Goal: Task Accomplishment & Management: Use online tool/utility

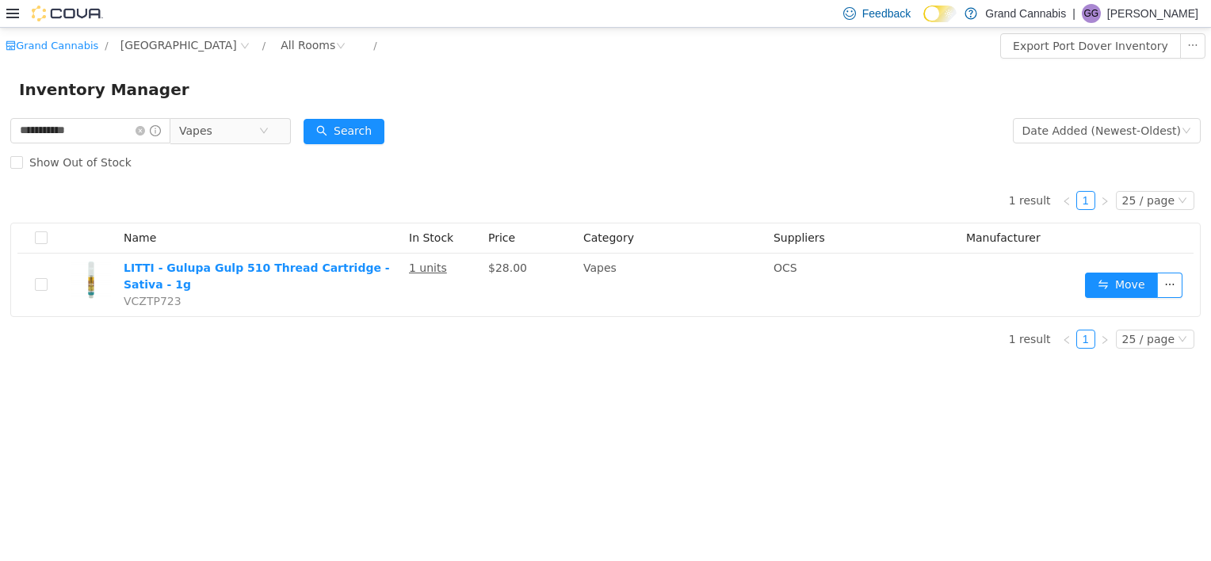
click at [10, 17] on icon at bounding box center [12, 14] width 13 height 10
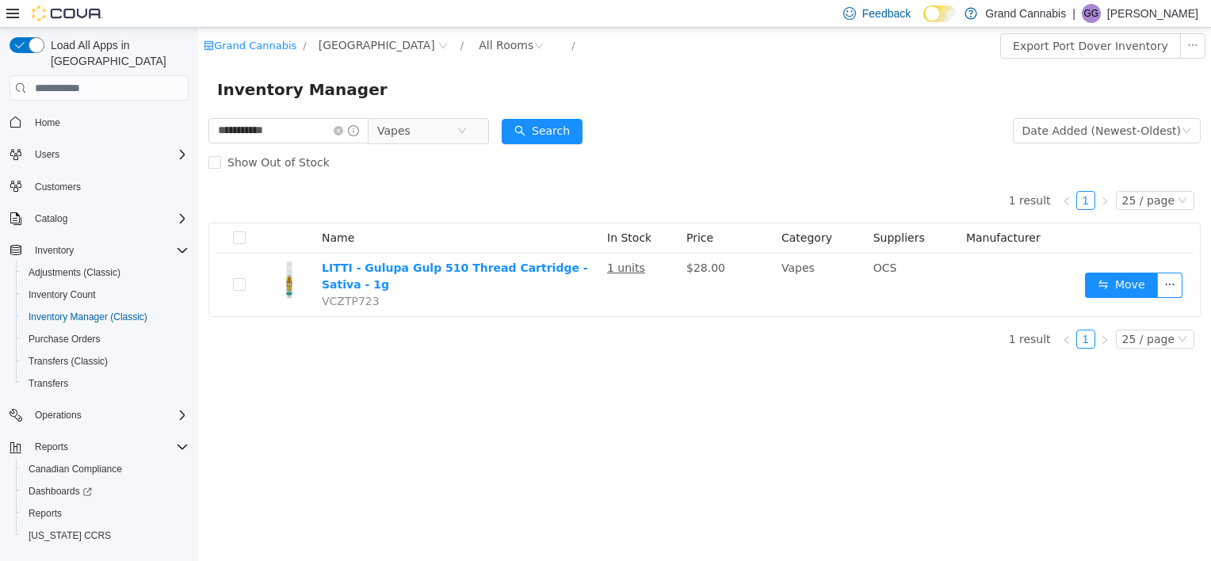
click at [67, 113] on span "Home" at bounding box center [109, 122] width 160 height 20
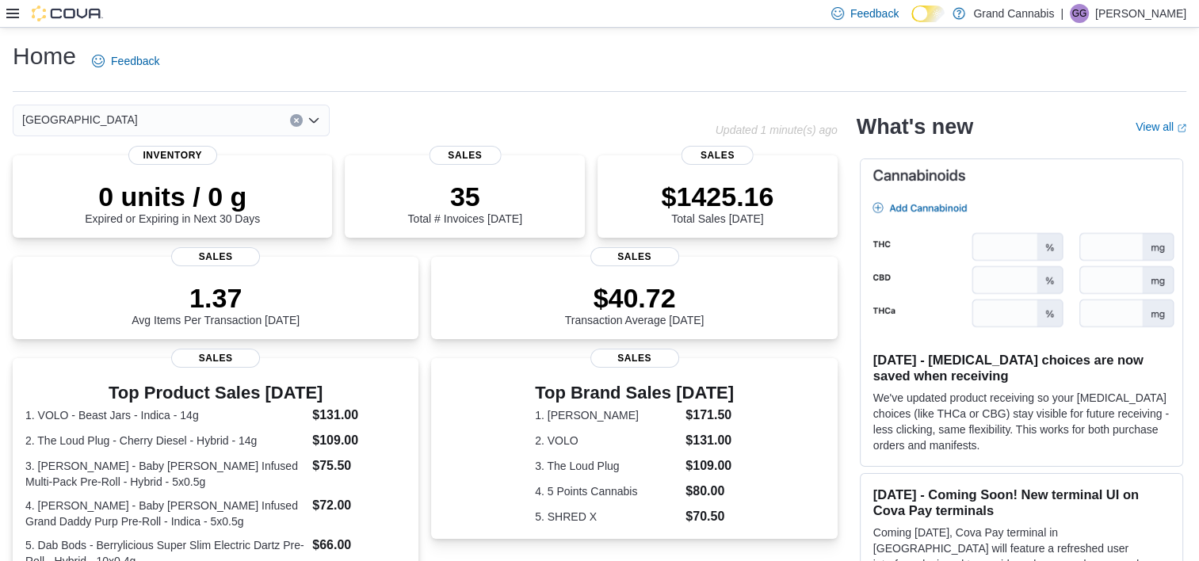
click at [10, 19] on icon at bounding box center [12, 13] width 13 height 13
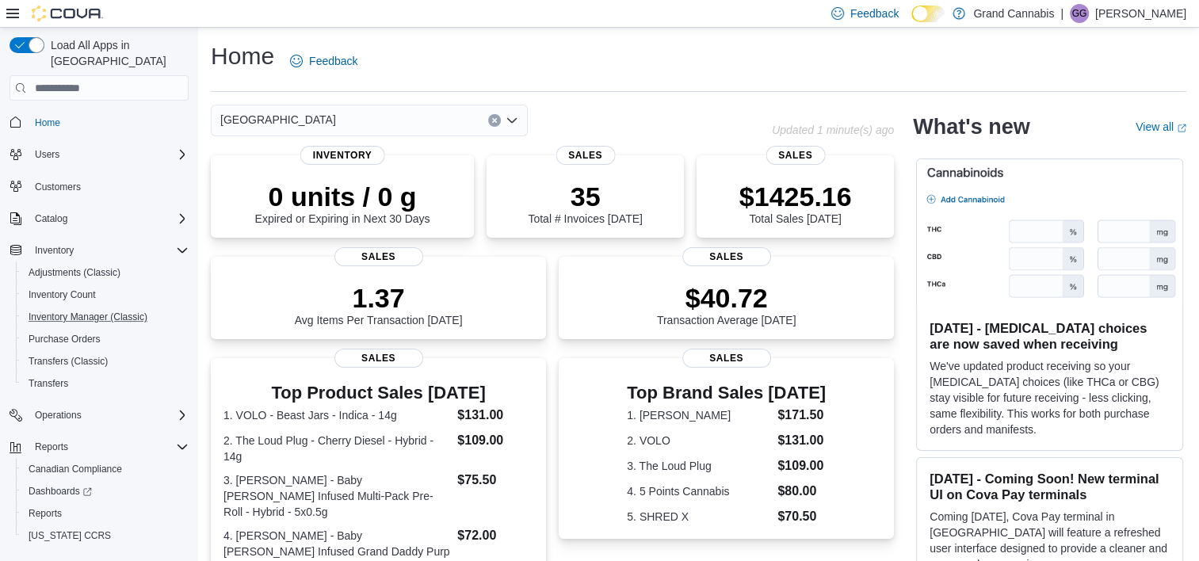
click at [96, 311] on button "Inventory Manager (Classic)" at bounding box center [105, 317] width 179 height 22
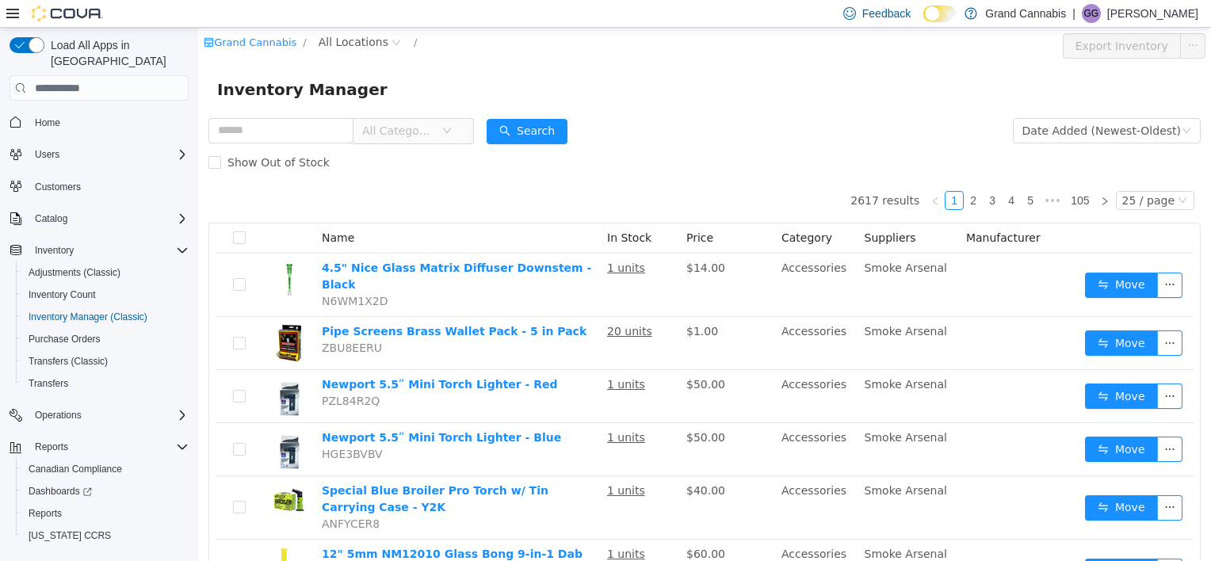
click at [434, 133] on span "All Categories" at bounding box center [398, 131] width 72 height 16
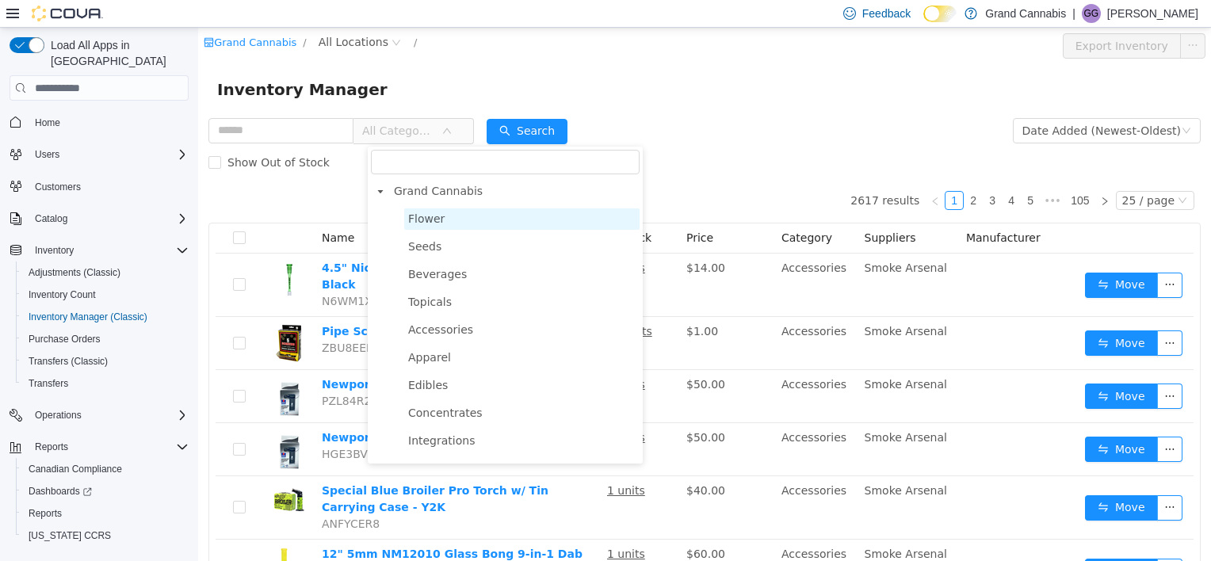
click at [433, 217] on span "Flower" at bounding box center [426, 218] width 36 height 13
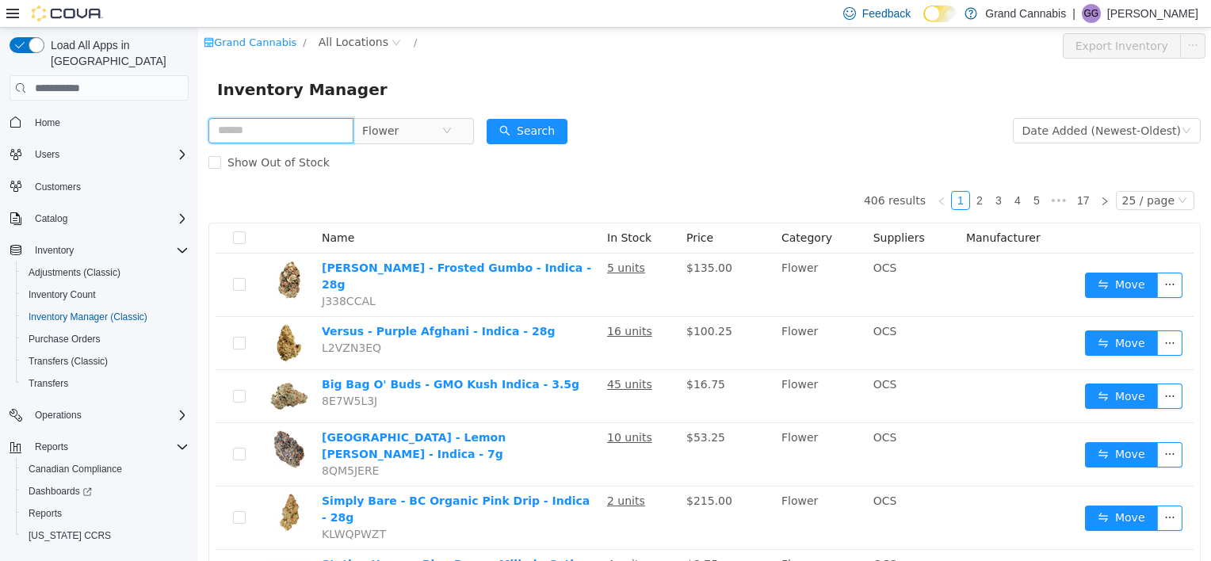
click at [276, 137] on input "text" at bounding box center [280, 130] width 145 height 25
type input "****"
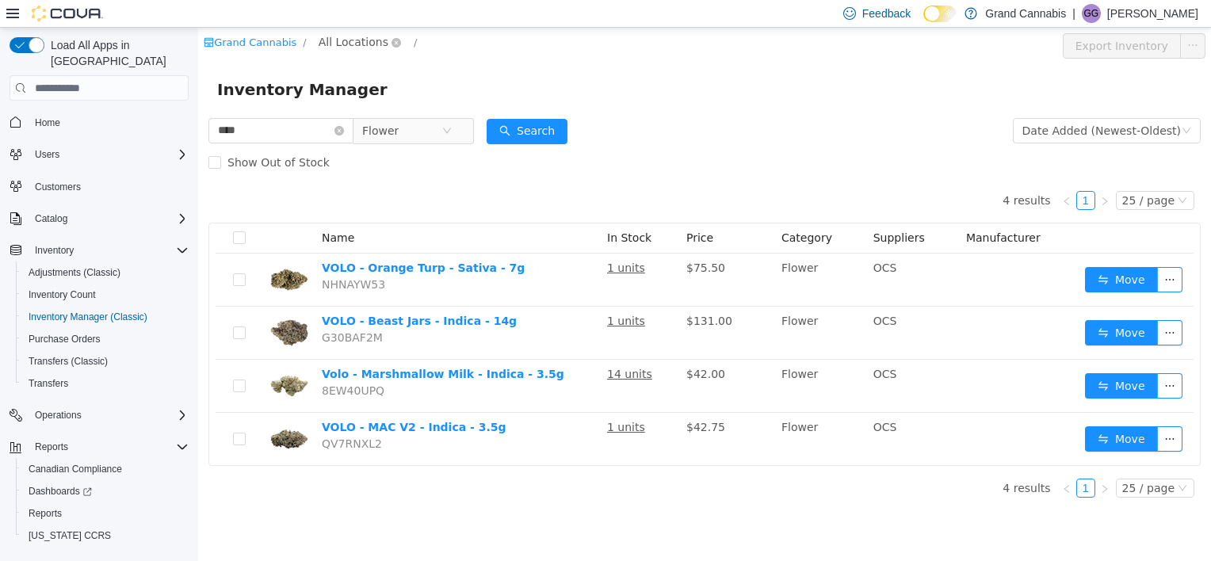
click at [344, 45] on span "All Locations" at bounding box center [354, 41] width 70 height 17
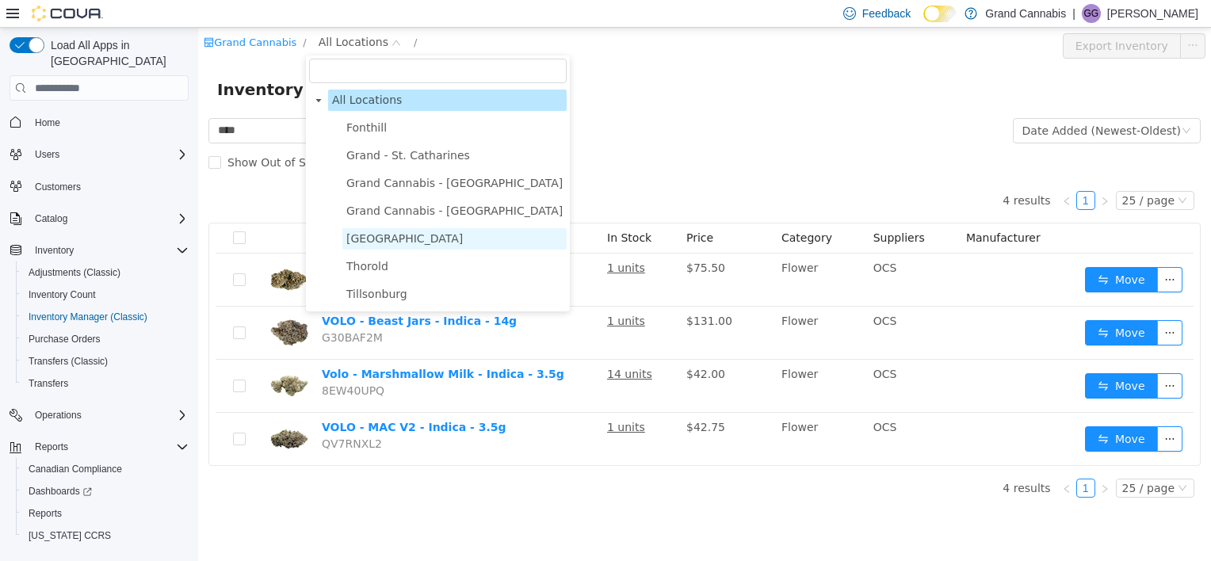
click at [399, 246] on span "[GEOGRAPHIC_DATA]" at bounding box center [454, 238] width 224 height 21
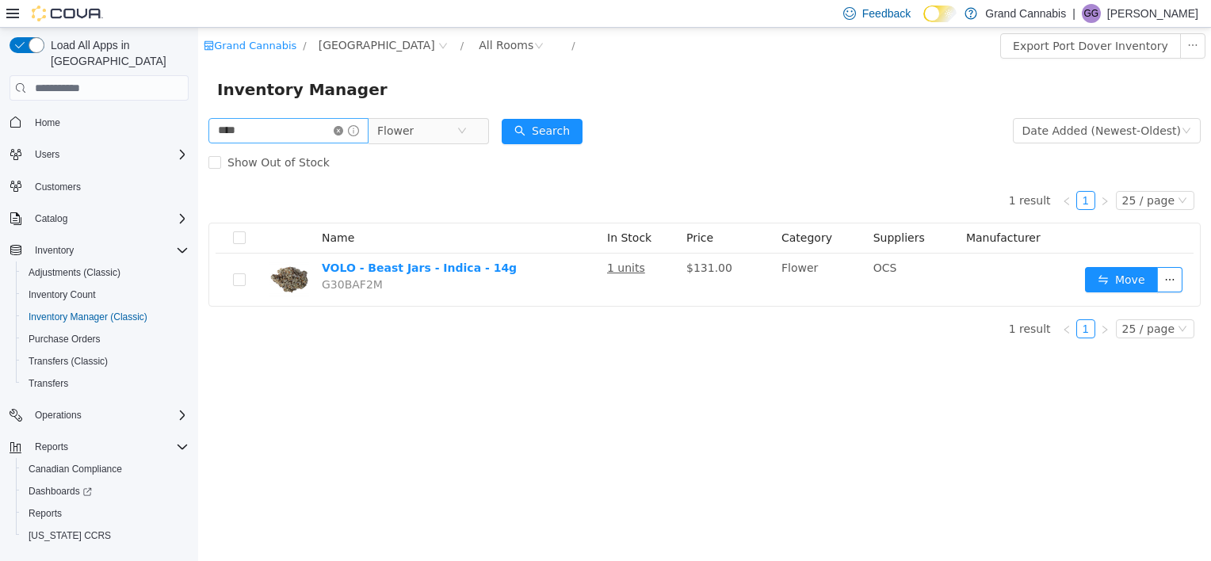
click at [343, 132] on icon "icon: close-circle" at bounding box center [339, 131] width 10 height 10
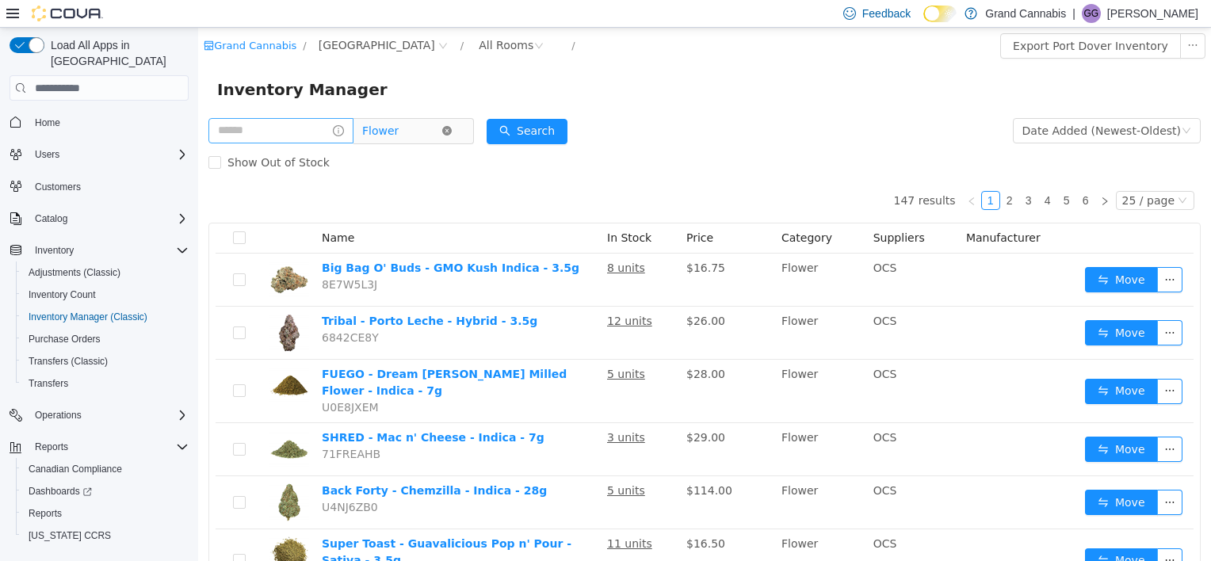
click at [452, 132] on icon "icon: close-circle" at bounding box center [447, 131] width 10 height 10
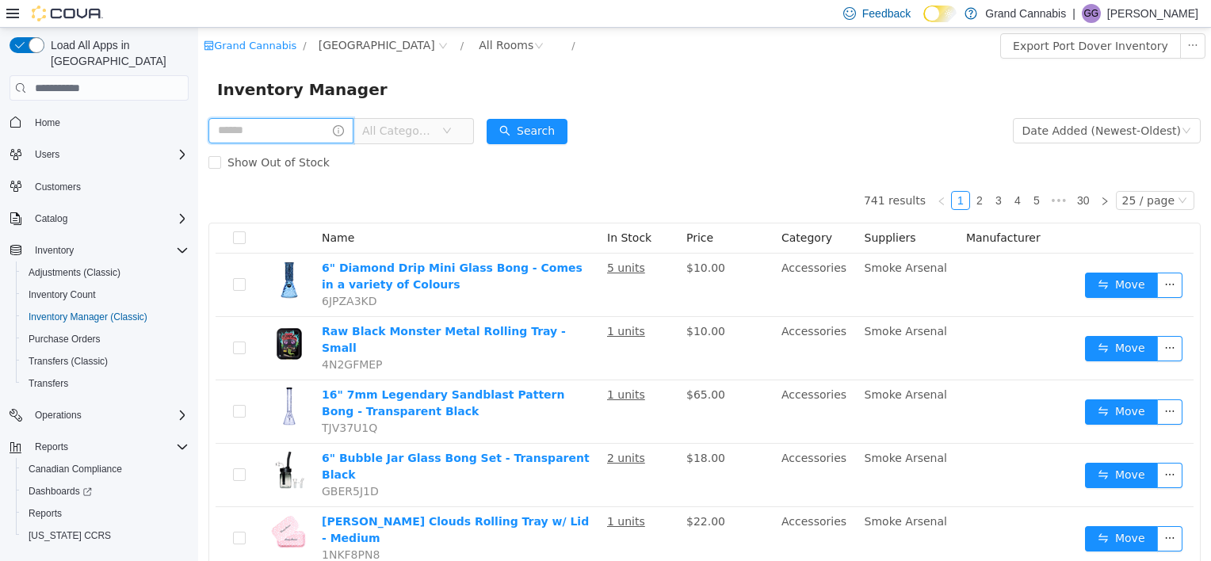
click at [296, 139] on input "text" at bounding box center [280, 130] width 145 height 25
type input "**********"
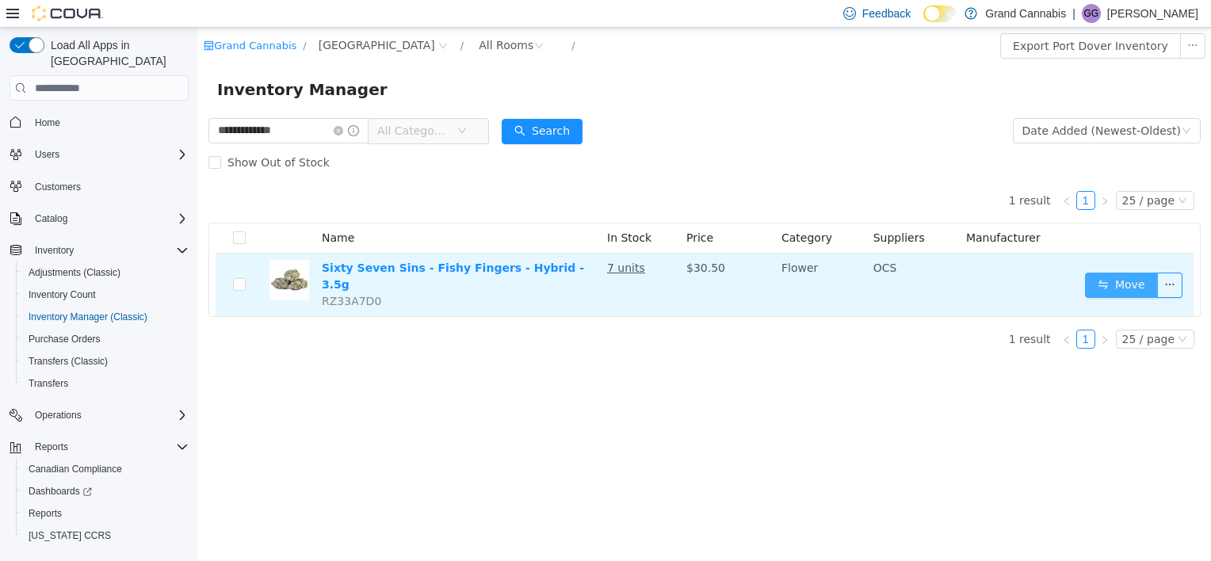
click at [601, 282] on button "Move" at bounding box center [1121, 285] width 73 height 25
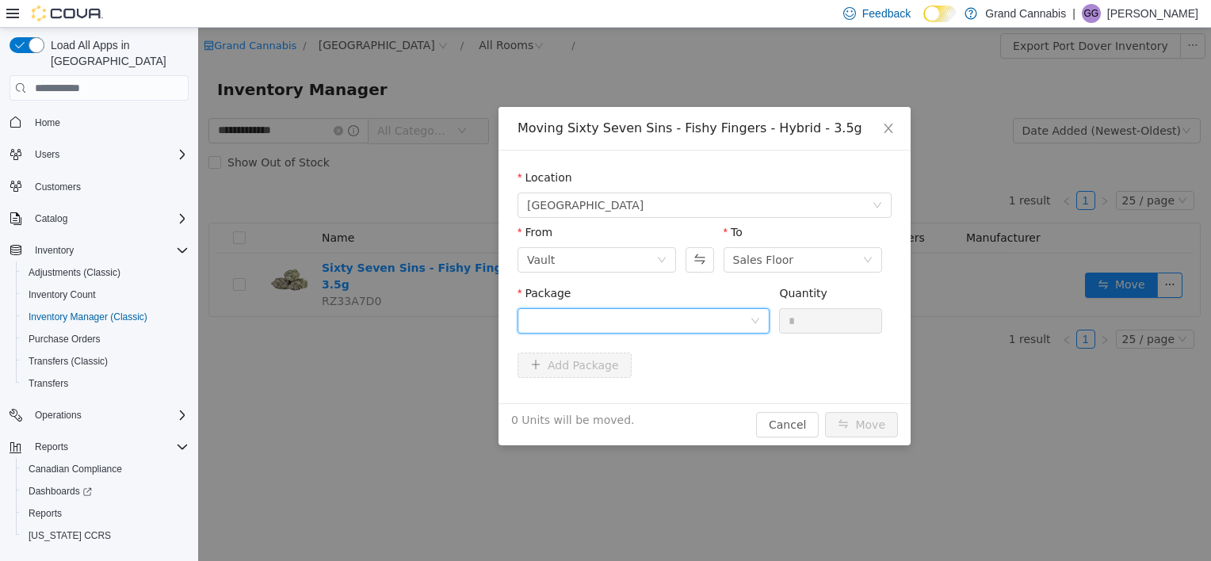
click at [601, 319] on div at bounding box center [638, 321] width 223 height 24
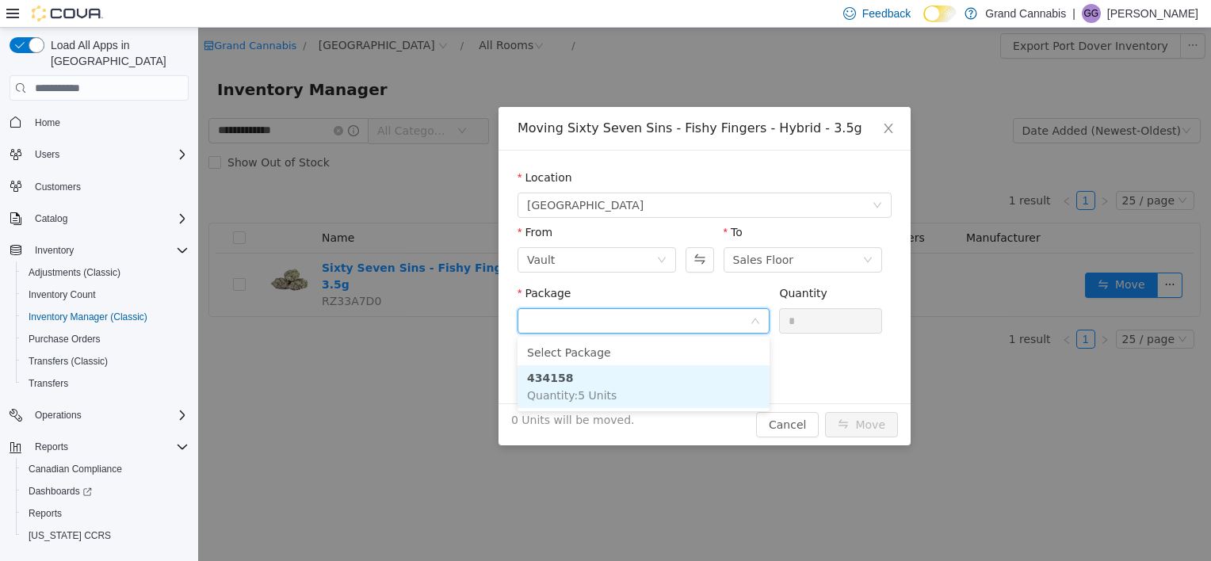
click at [601, 381] on li "434158 Quantity : 5 Units" at bounding box center [643, 386] width 252 height 43
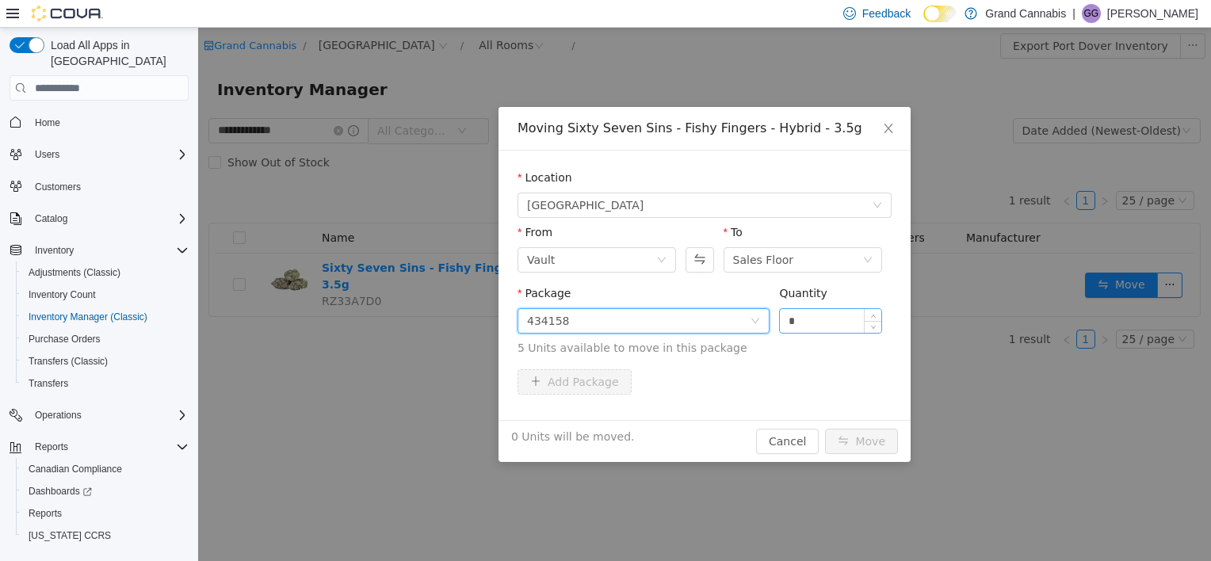
click at [601, 318] on input "*" at bounding box center [830, 321] width 101 height 24
type input "*"
click at [601, 439] on button "Move" at bounding box center [861, 441] width 73 height 25
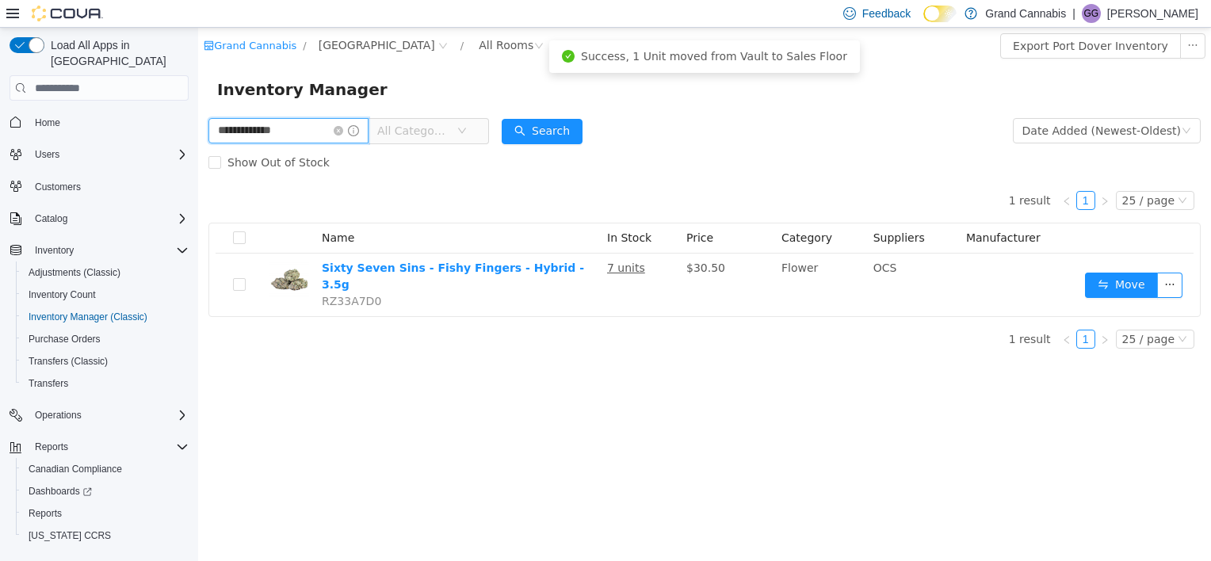
click at [346, 132] on input "**********" at bounding box center [288, 130] width 160 height 25
click at [343, 132] on icon "icon: close-circle" at bounding box center [339, 131] width 10 height 10
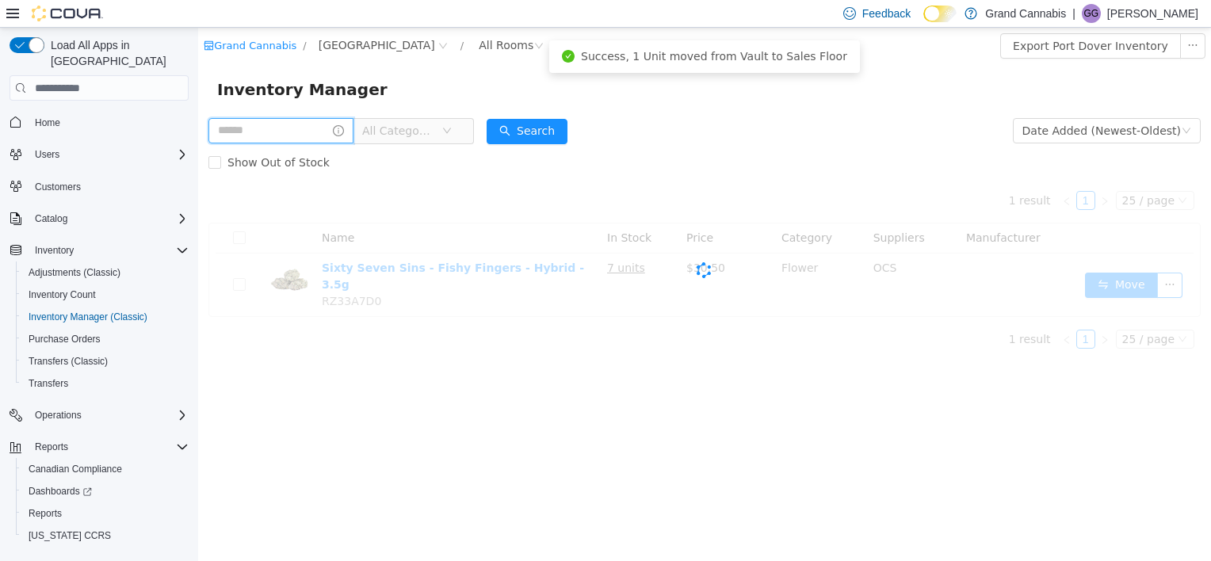
click at [270, 140] on input "text" at bounding box center [280, 130] width 145 height 25
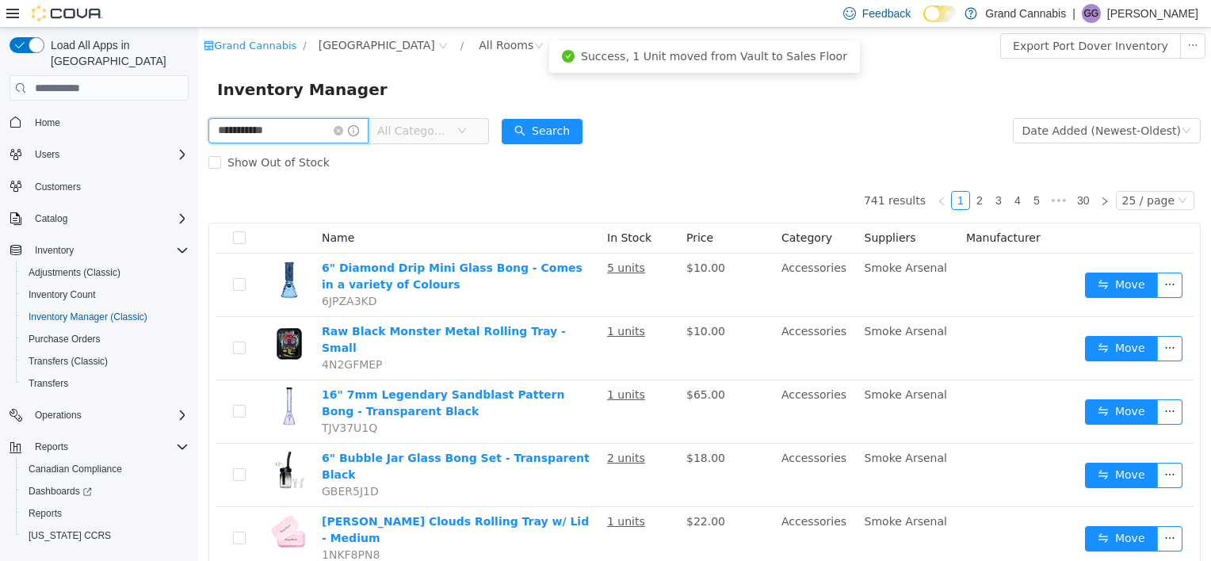
type input "**********"
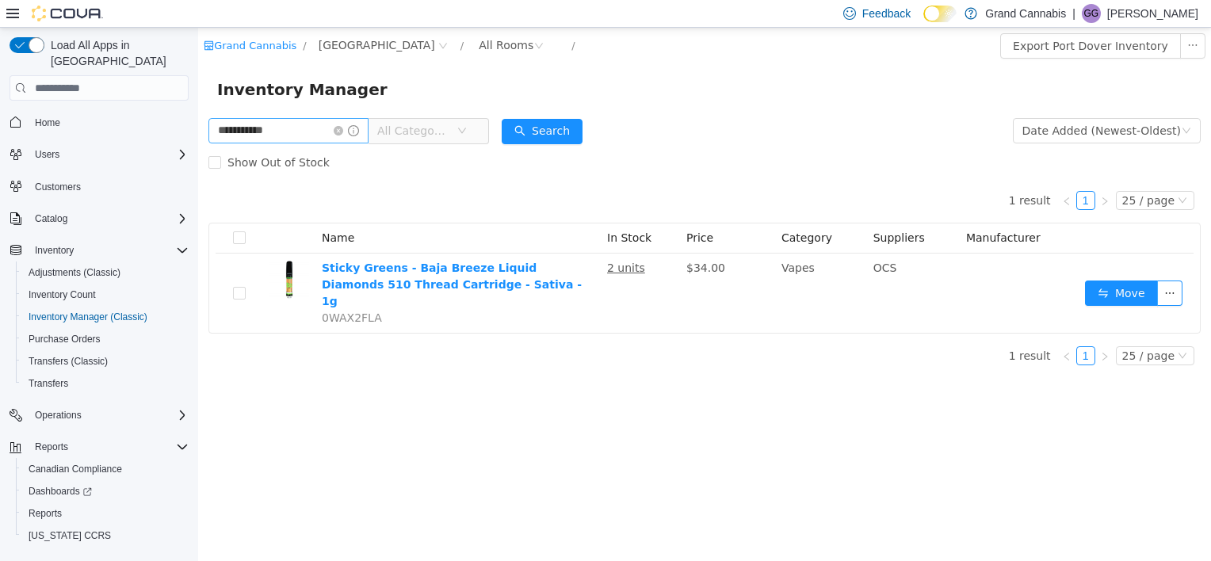
click at [343, 135] on icon "icon: close-circle" at bounding box center [339, 131] width 10 height 10
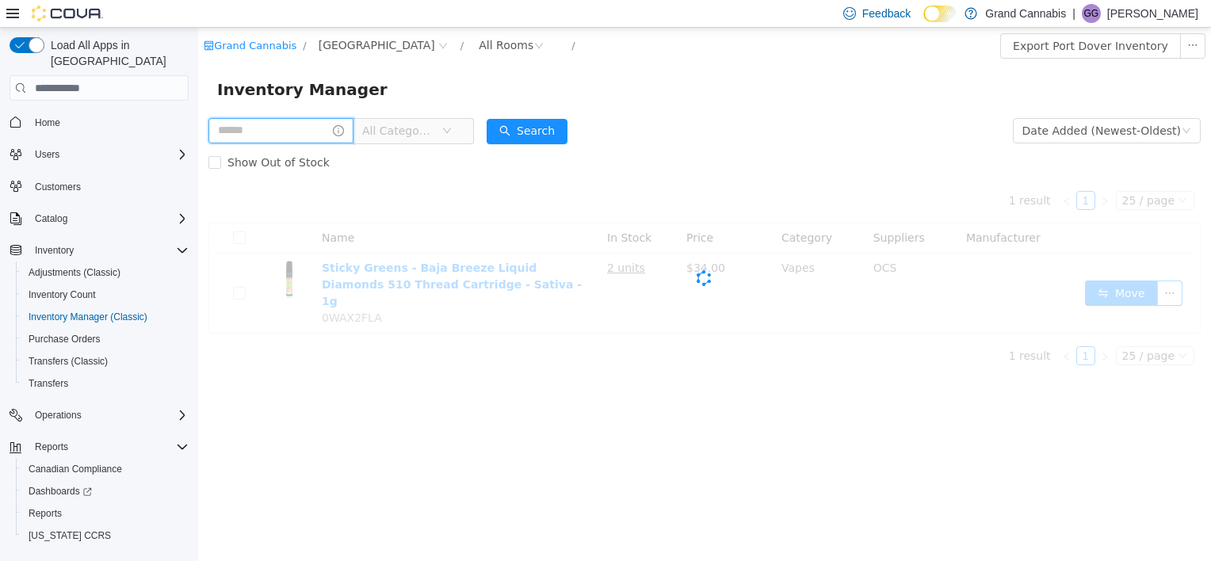
click at [319, 138] on input "text" at bounding box center [280, 130] width 145 height 25
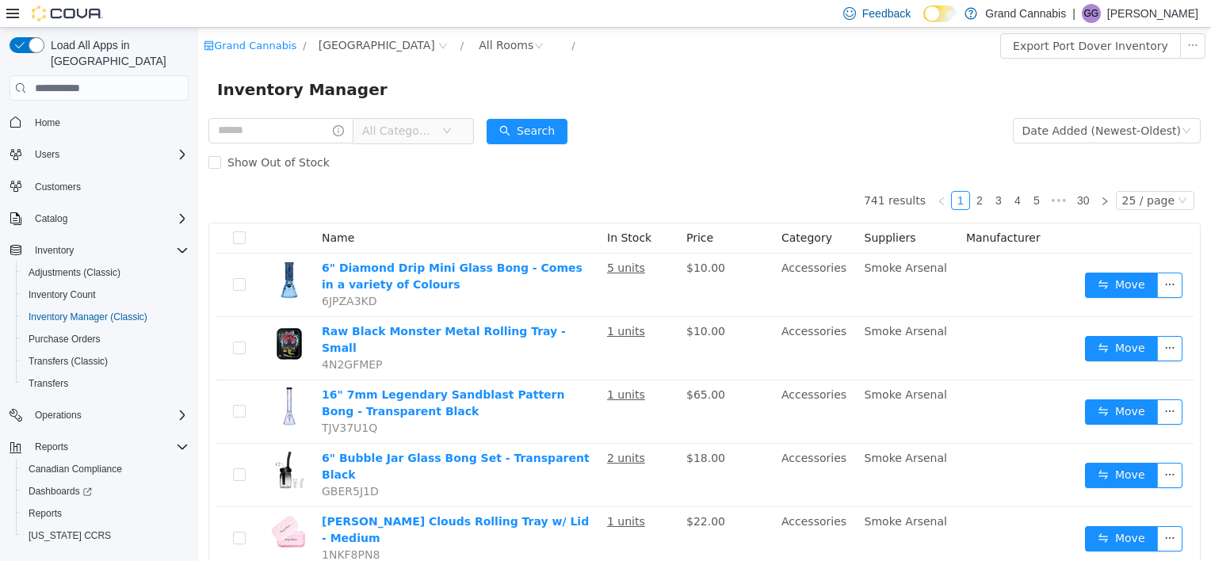
click at [418, 131] on span "All Categories" at bounding box center [398, 131] width 72 height 16
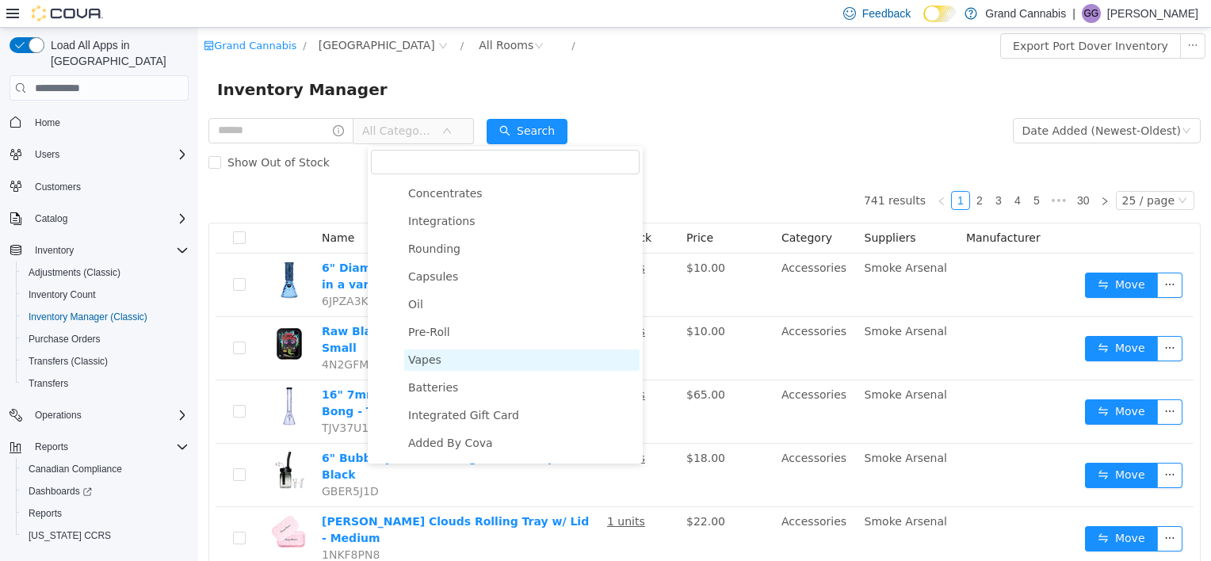
scroll to position [238, 0]
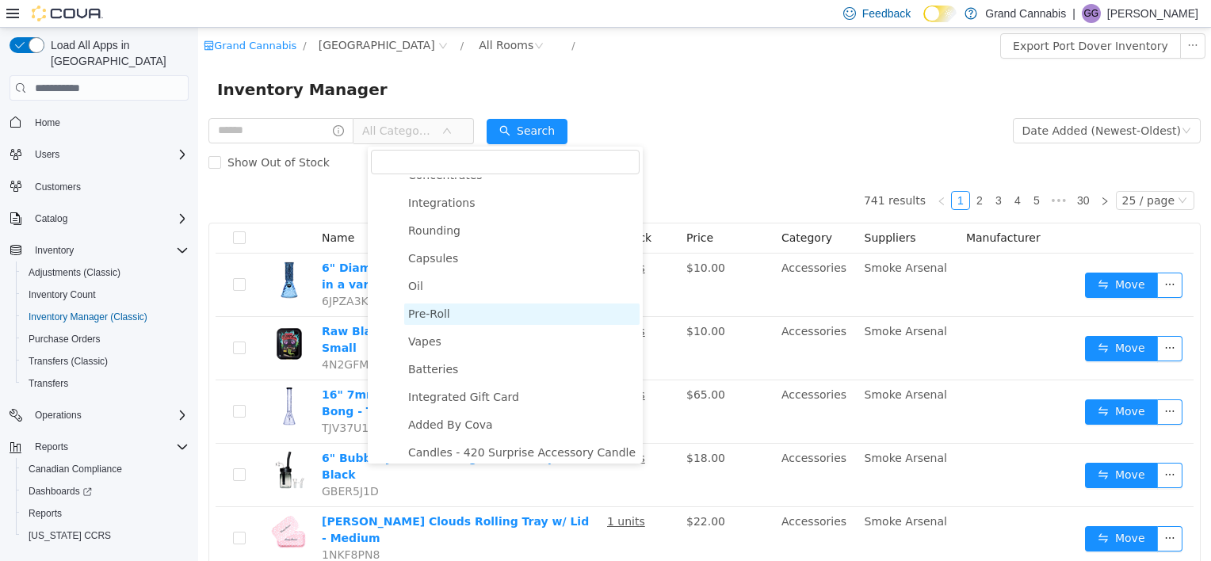
click at [457, 324] on span "Pre-Roll" at bounding box center [521, 313] width 235 height 21
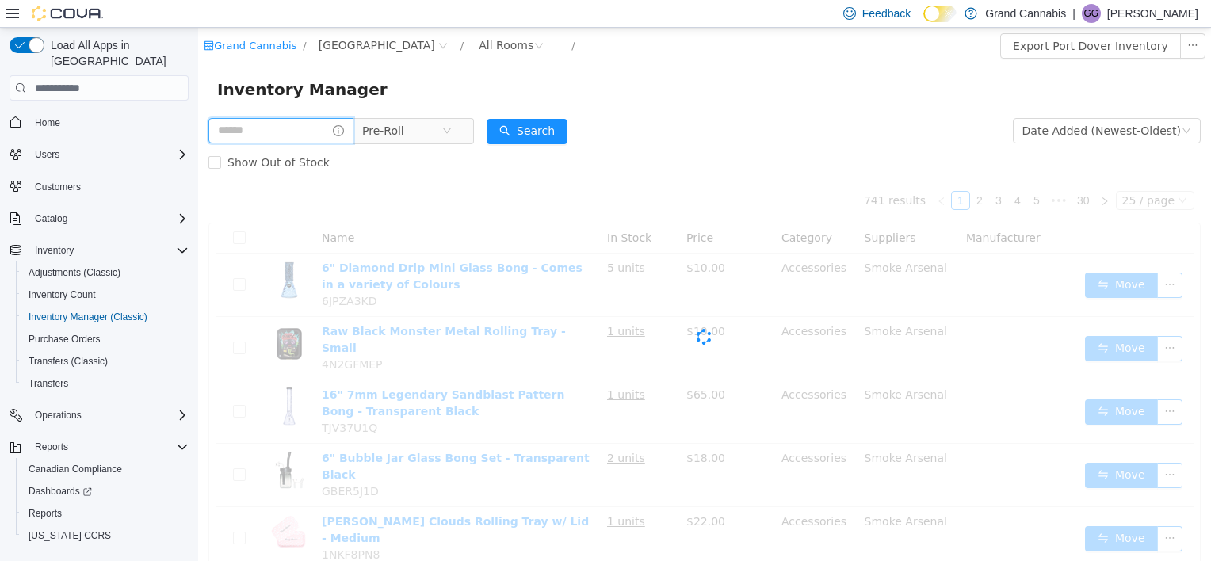
click at [296, 126] on input "text" at bounding box center [280, 130] width 145 height 25
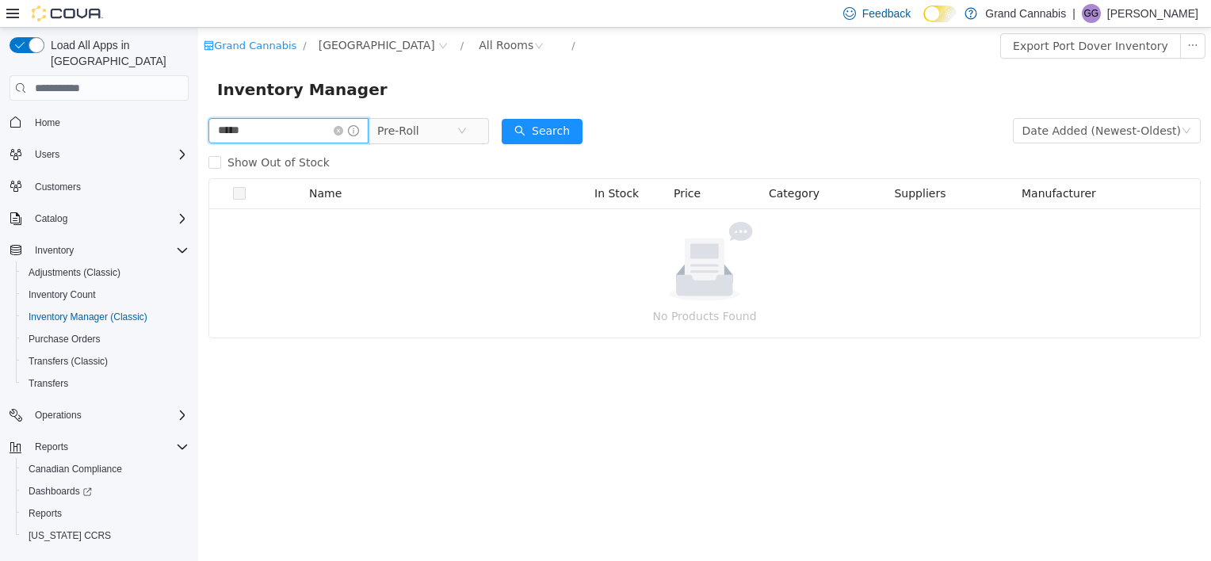
click at [296, 126] on input "*****" at bounding box center [288, 130] width 160 height 25
type input "**********"
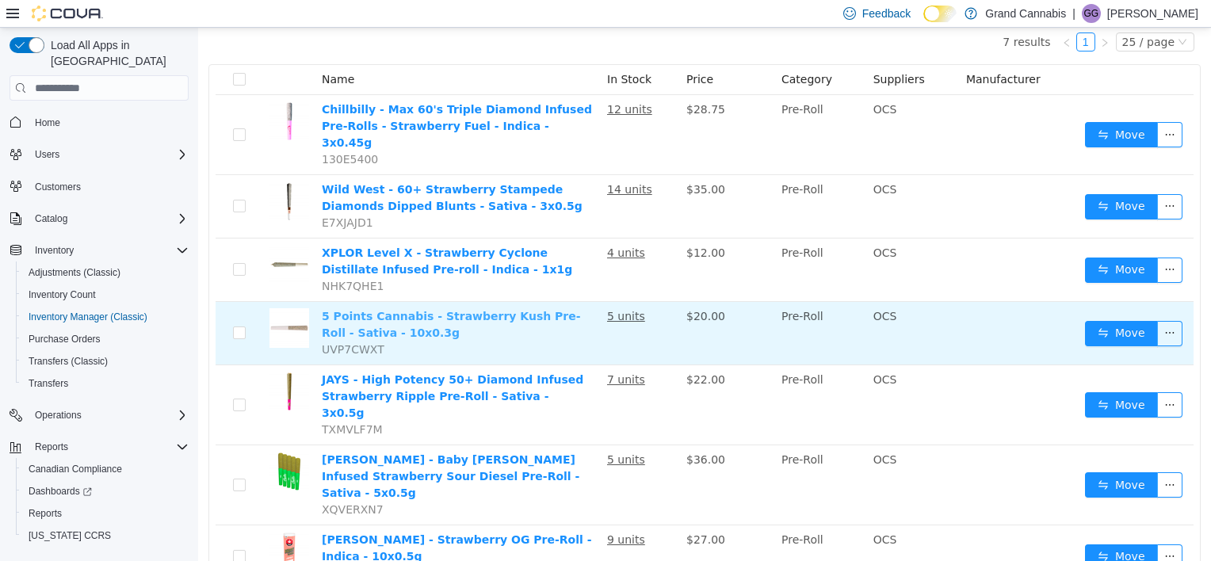
scroll to position [181, 0]
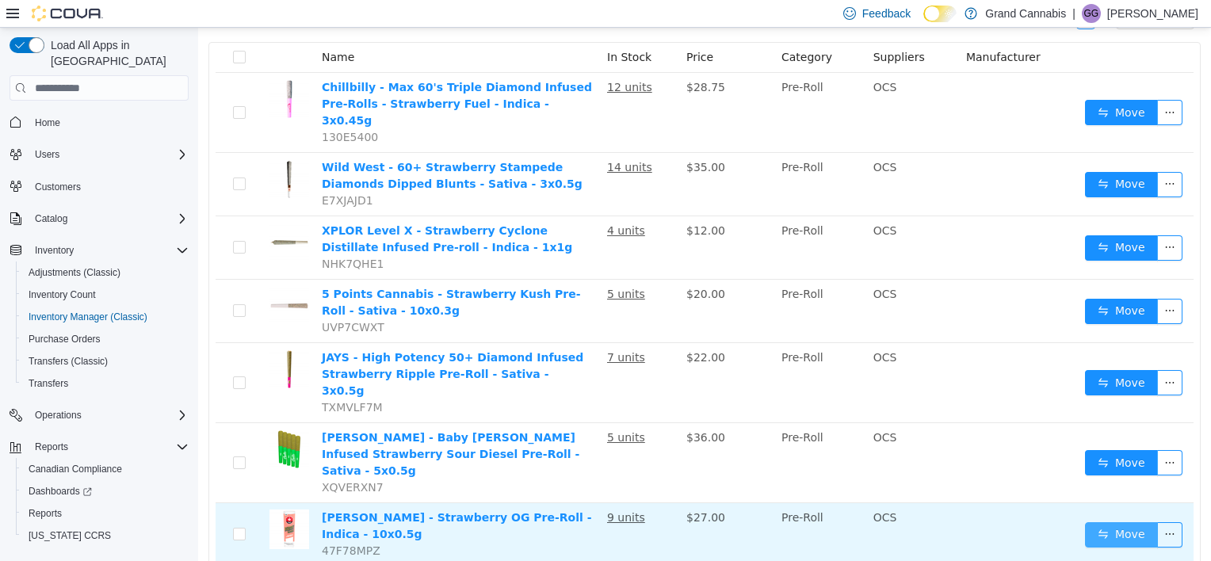
click at [601, 484] on button "Move" at bounding box center [1121, 534] width 73 height 25
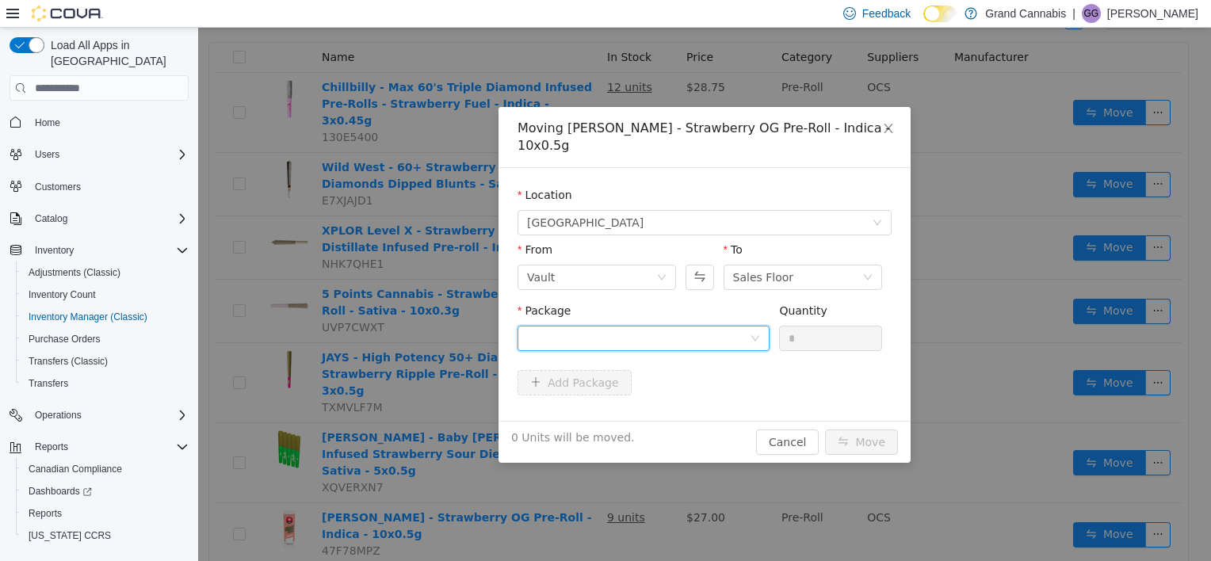
click at [601, 341] on div at bounding box center [638, 338] width 223 height 24
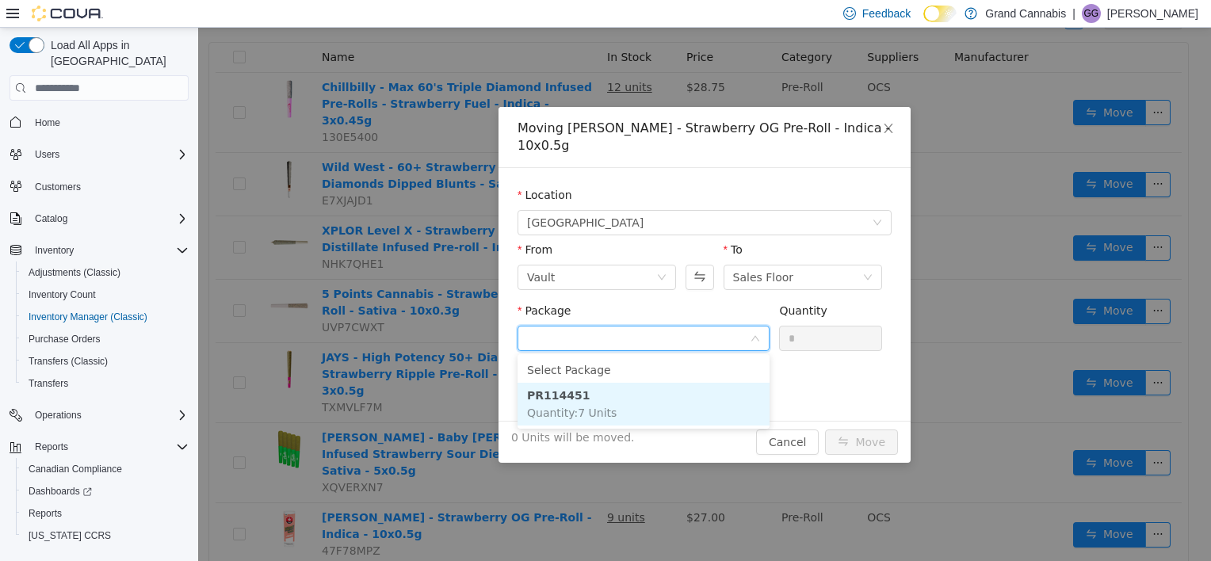
click at [601, 401] on li "PR114451 Quantity : 7 Units" at bounding box center [643, 404] width 252 height 43
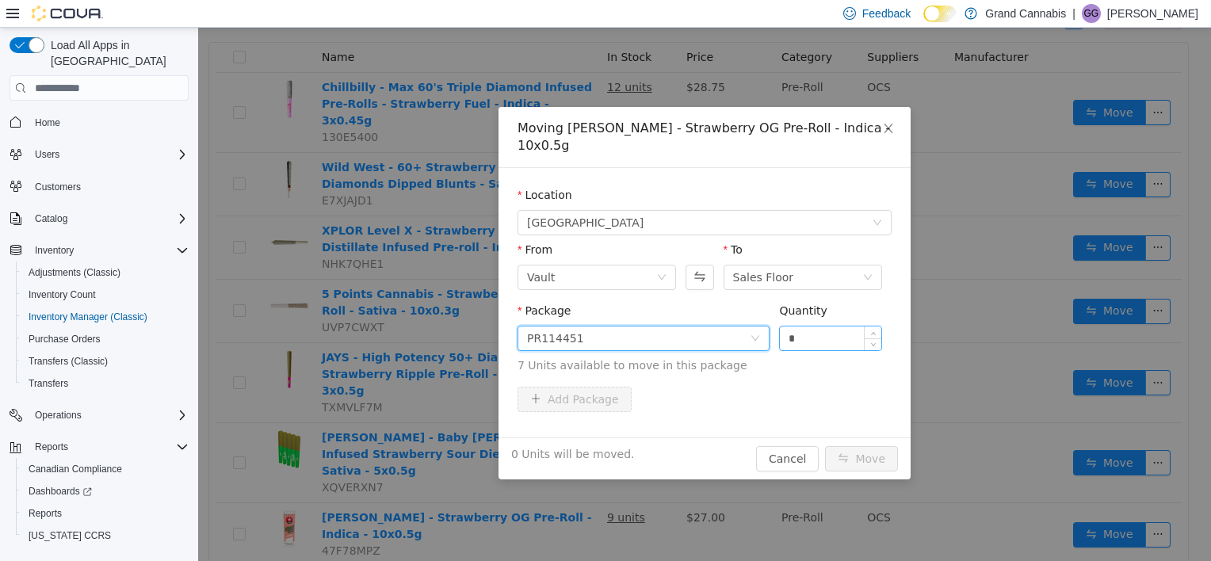
click at [601, 331] on input "*" at bounding box center [830, 338] width 101 height 24
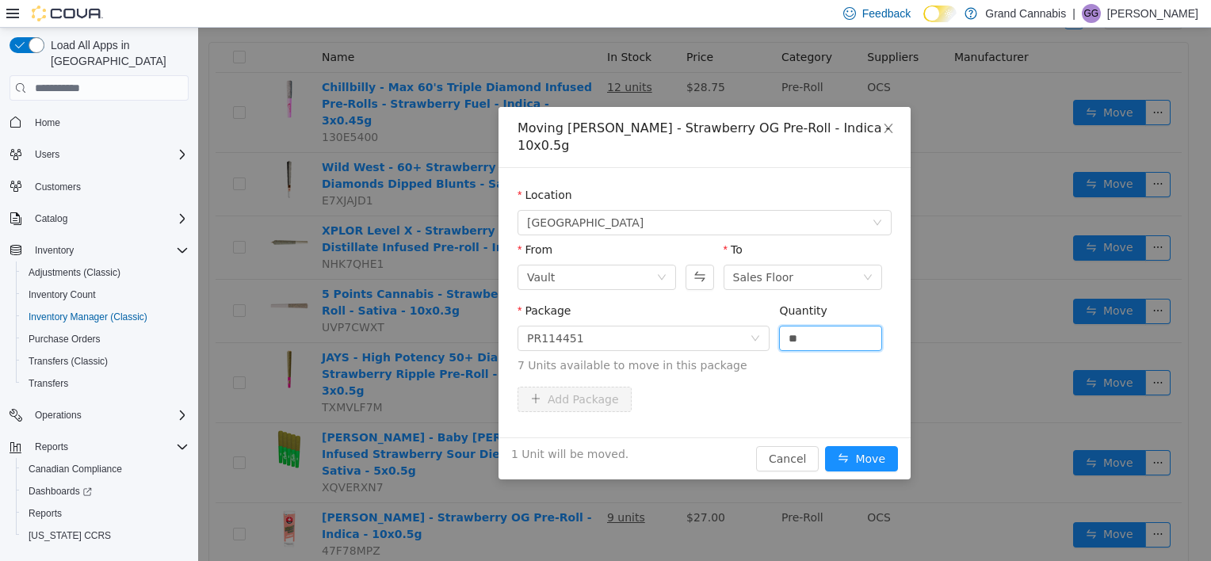
type input "*"
click at [601, 404] on div "Add Package" at bounding box center [704, 399] width 374 height 25
click at [601, 451] on button "Move" at bounding box center [861, 458] width 73 height 25
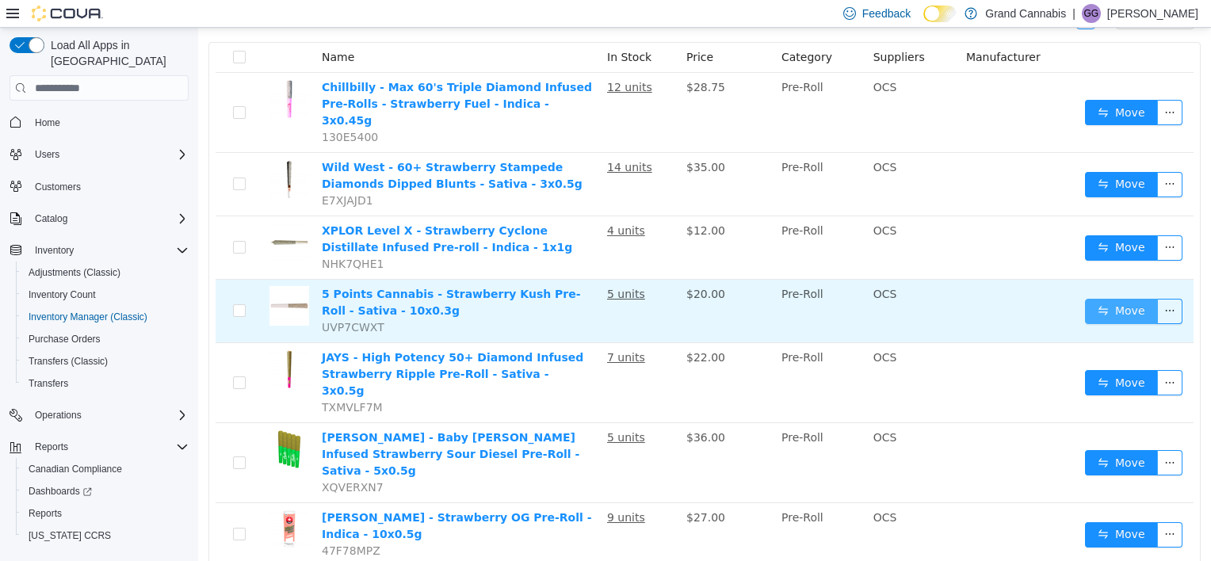
click at [601, 299] on button "Move" at bounding box center [1121, 311] width 73 height 25
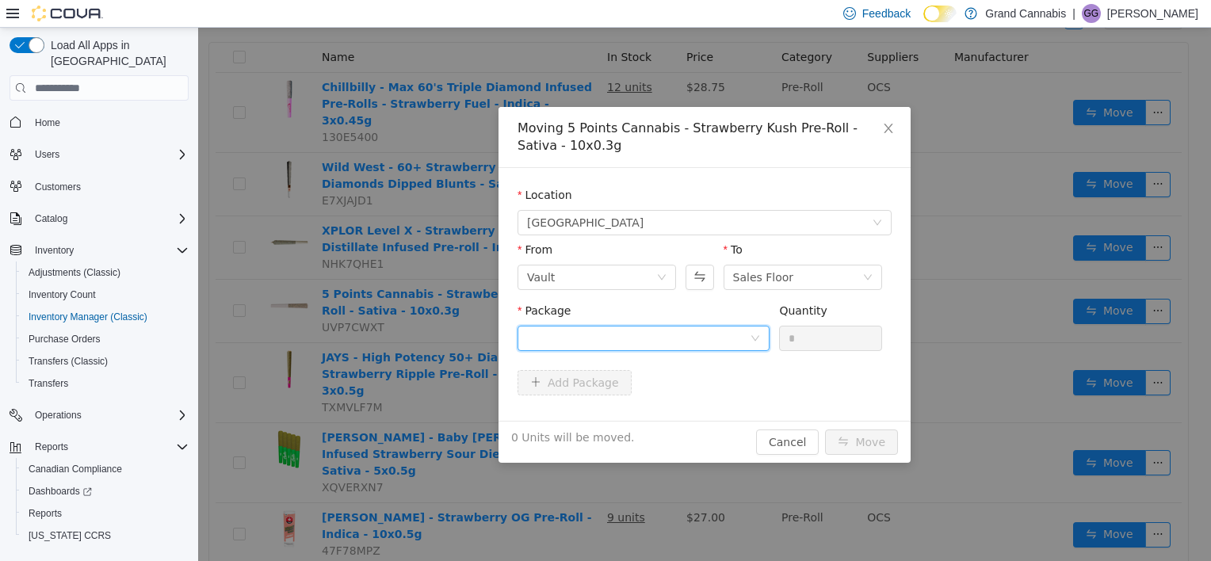
click at [601, 337] on div at bounding box center [638, 338] width 223 height 24
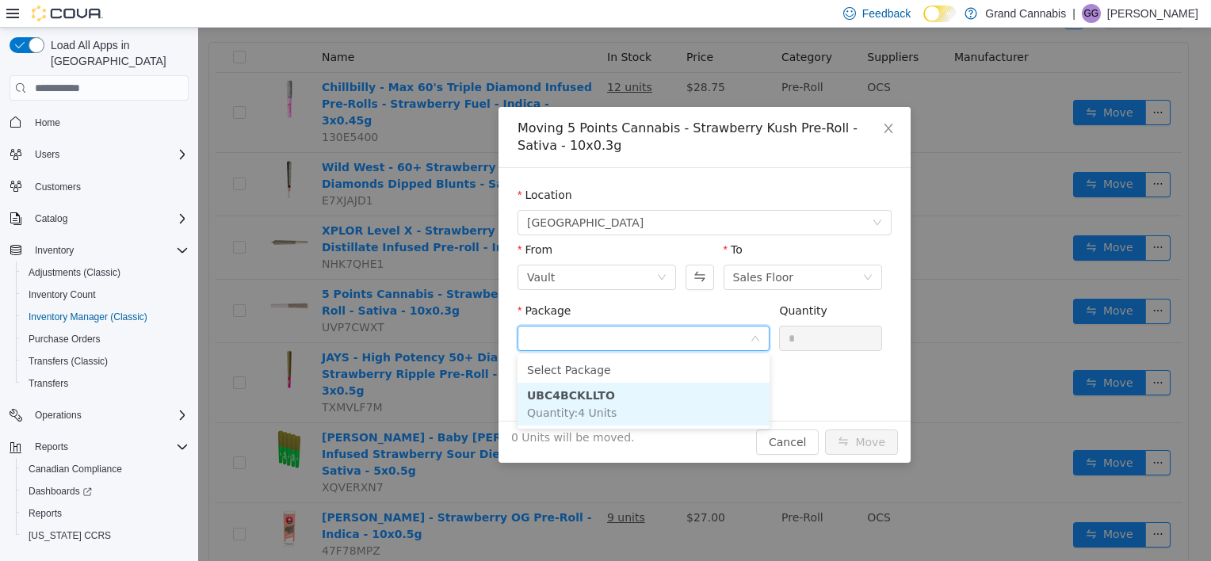
click at [601, 391] on li "UBC4BCKLLTO Quantity : 4 Units" at bounding box center [643, 404] width 252 height 43
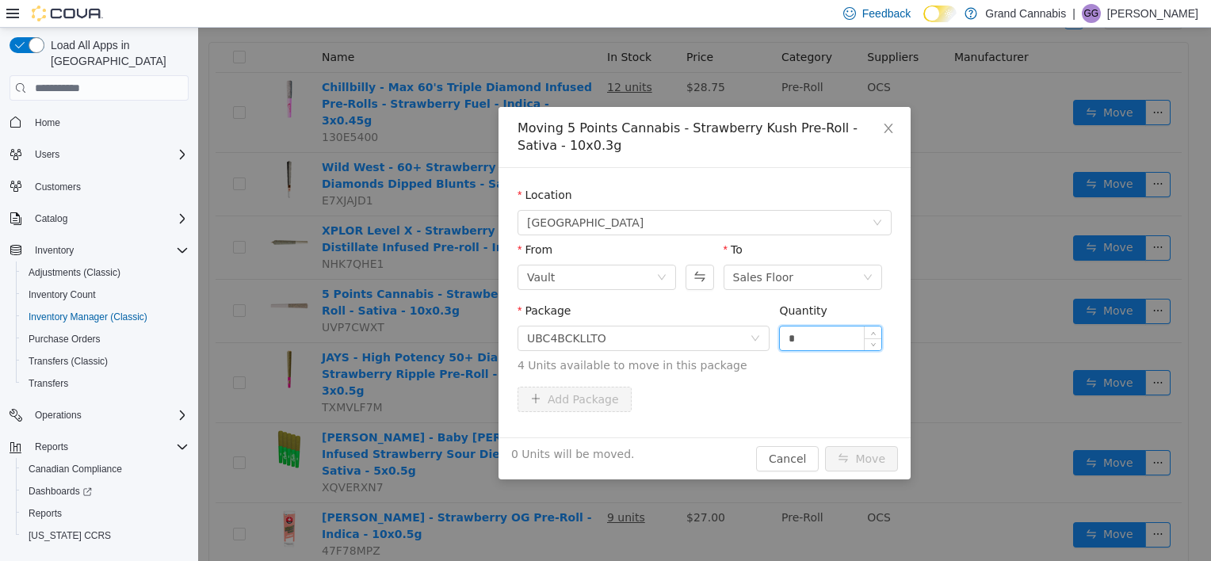
click at [601, 345] on input "*" at bounding box center [830, 338] width 101 height 24
type input "*"
click at [601, 361] on span "4 Units available to move in this package" at bounding box center [704, 365] width 374 height 17
click at [601, 467] on button "Move" at bounding box center [861, 458] width 73 height 25
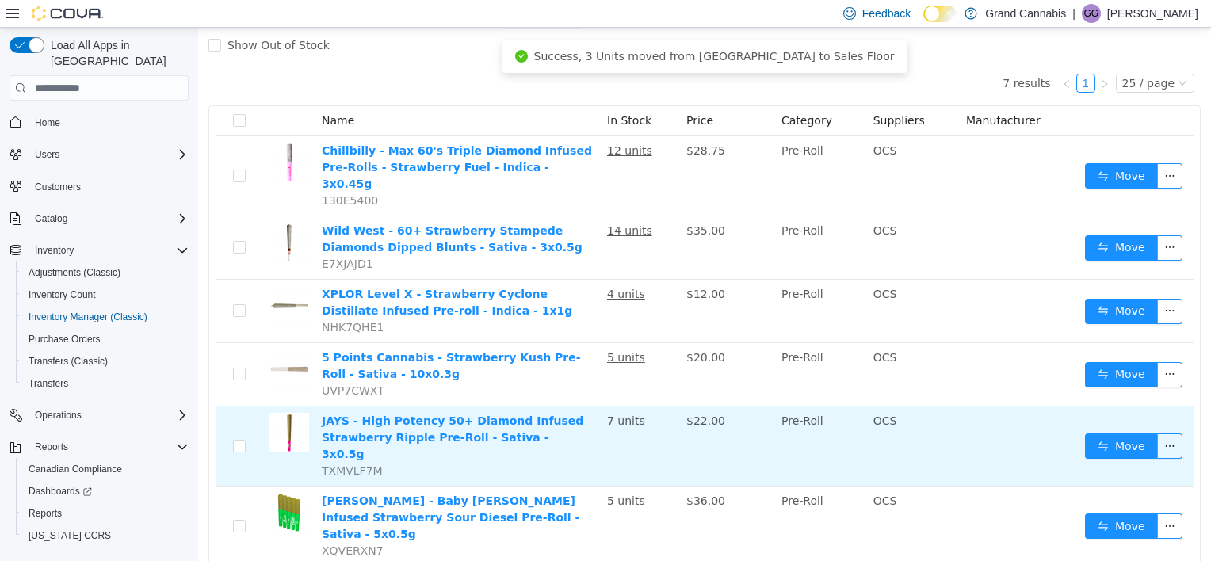
scroll to position [0, 0]
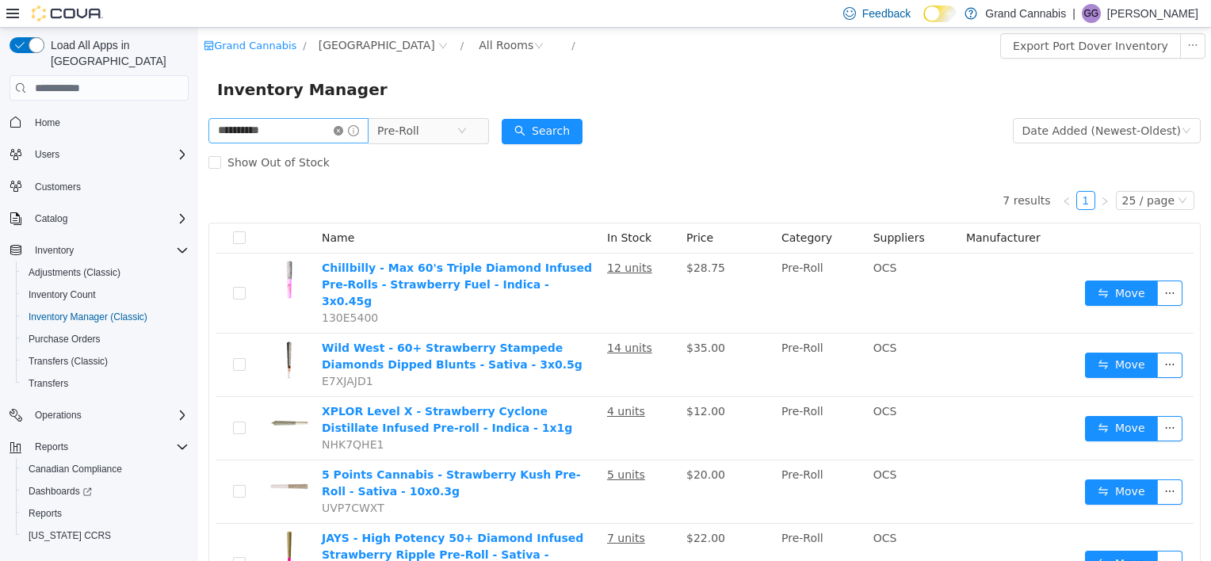
click at [343, 132] on icon "icon: close-circle" at bounding box center [339, 131] width 10 height 10
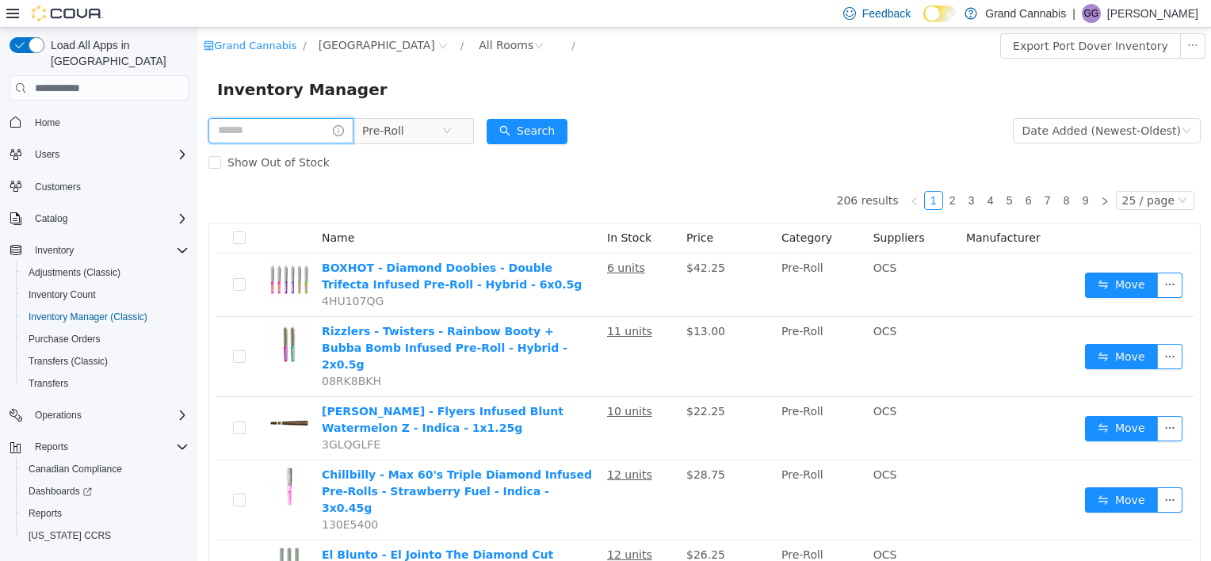
click at [294, 135] on input "text" at bounding box center [280, 130] width 145 height 25
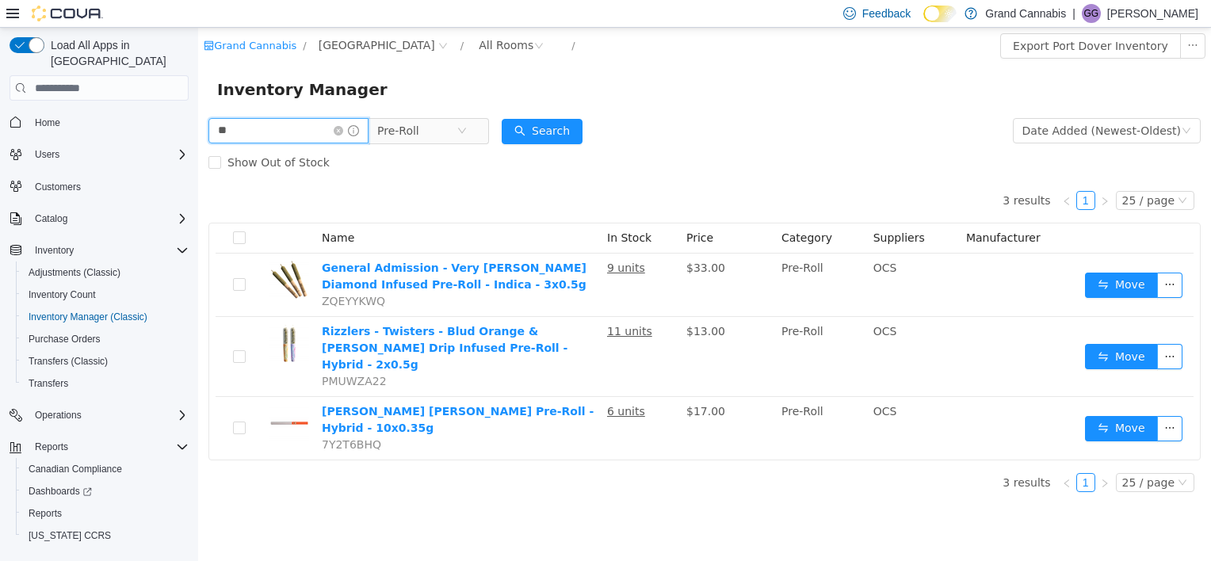
type input "*"
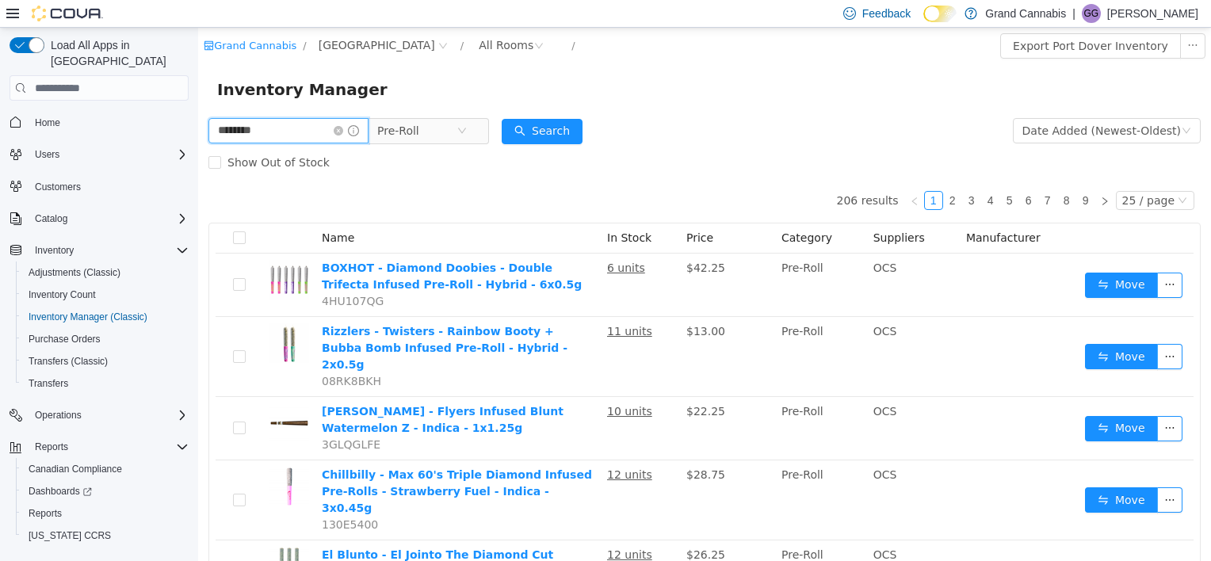
type input "********"
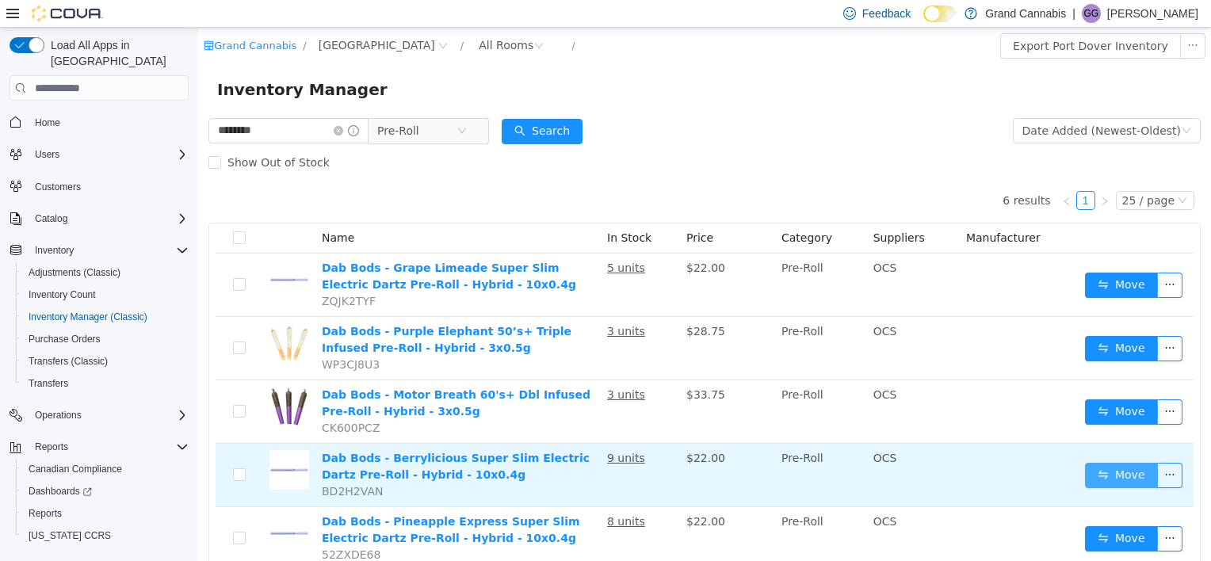
click at [601, 468] on button "Move" at bounding box center [1121, 475] width 73 height 25
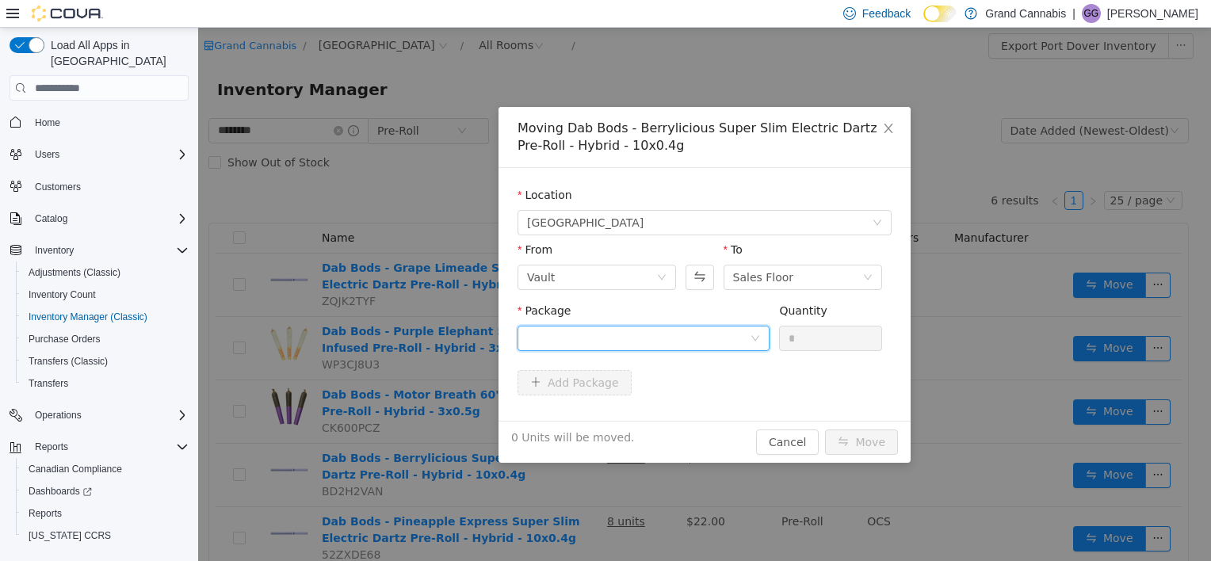
click at [601, 334] on div at bounding box center [638, 338] width 223 height 24
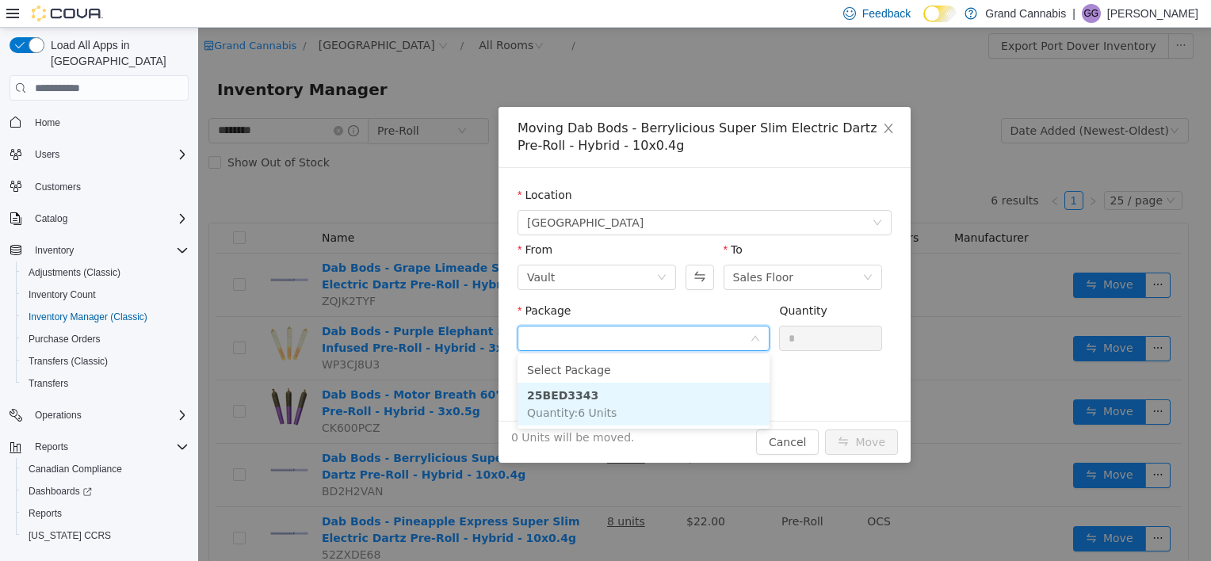
drag, startPoint x: 686, startPoint y: 399, endPoint x: 717, endPoint y: 395, distance: 31.2
click at [601, 399] on li "25BED3343 Quantity : 6 Units" at bounding box center [643, 404] width 252 height 43
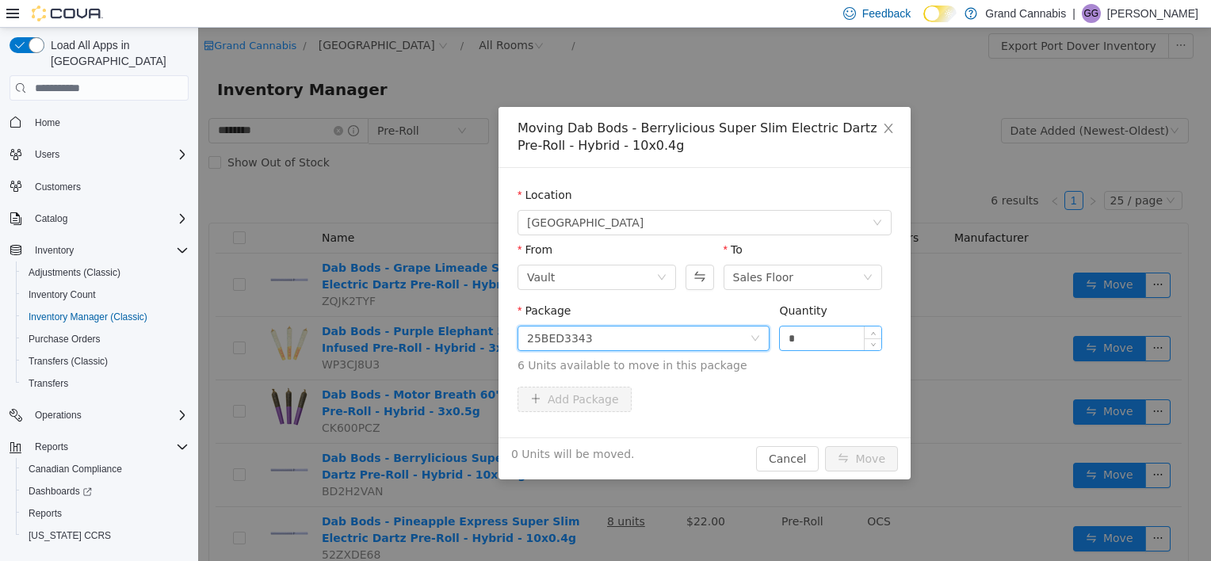
click at [601, 334] on input "*" at bounding box center [830, 338] width 101 height 24
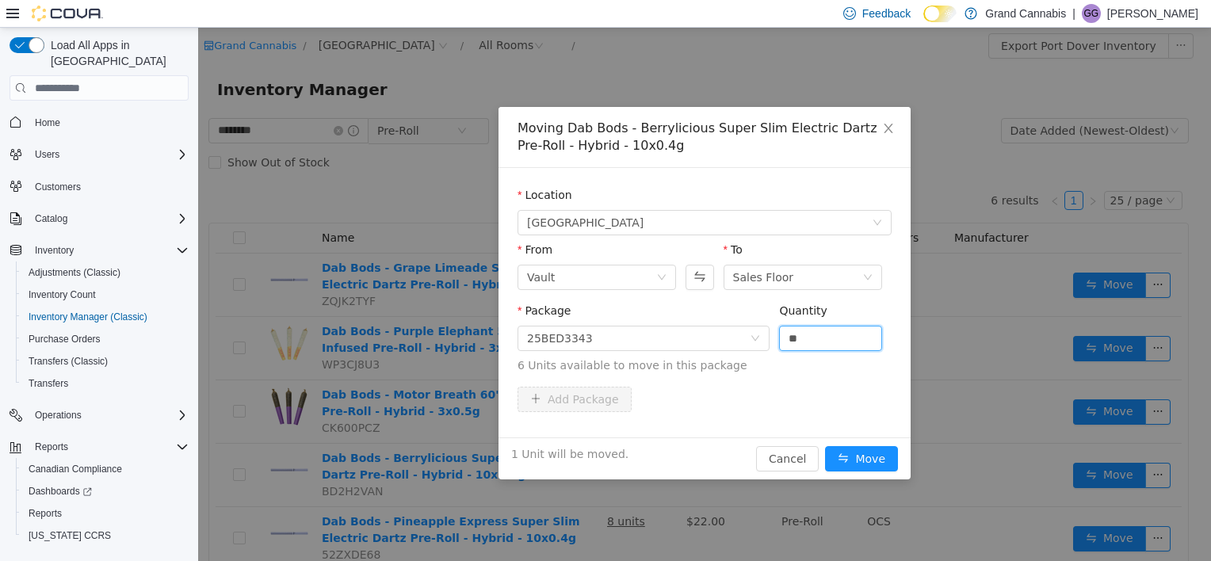
type input "*"
click at [601, 376] on div "Package 25BED3343 Quantity * 6 Units available to move in this package" at bounding box center [704, 342] width 374 height 78
click at [601, 456] on button "Move" at bounding box center [861, 458] width 73 height 25
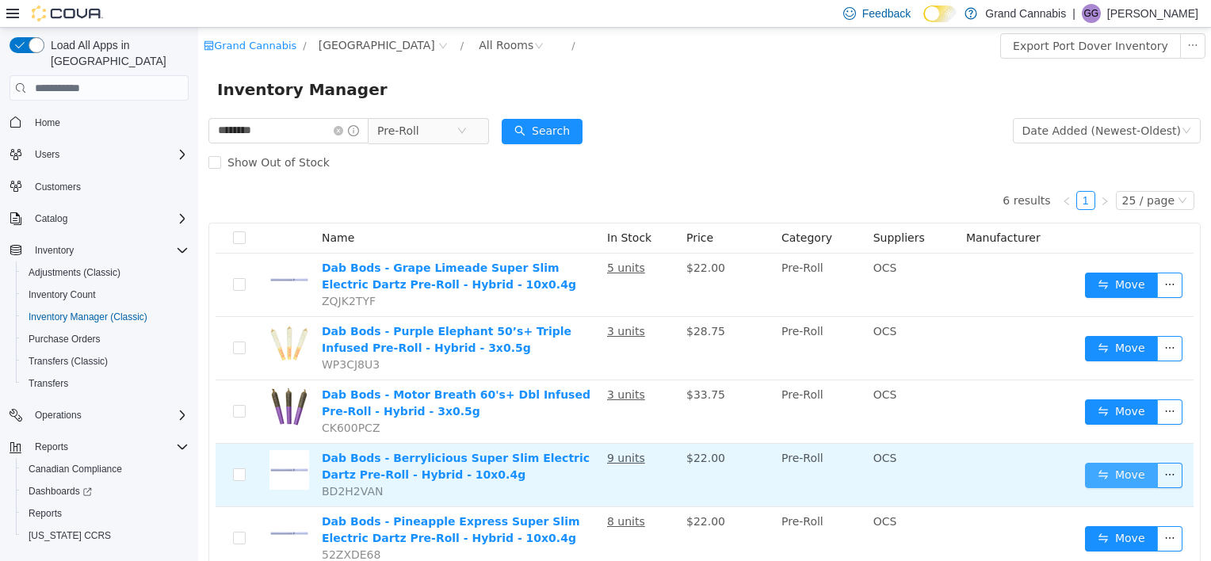
click at [601, 475] on button "Move" at bounding box center [1121, 475] width 73 height 25
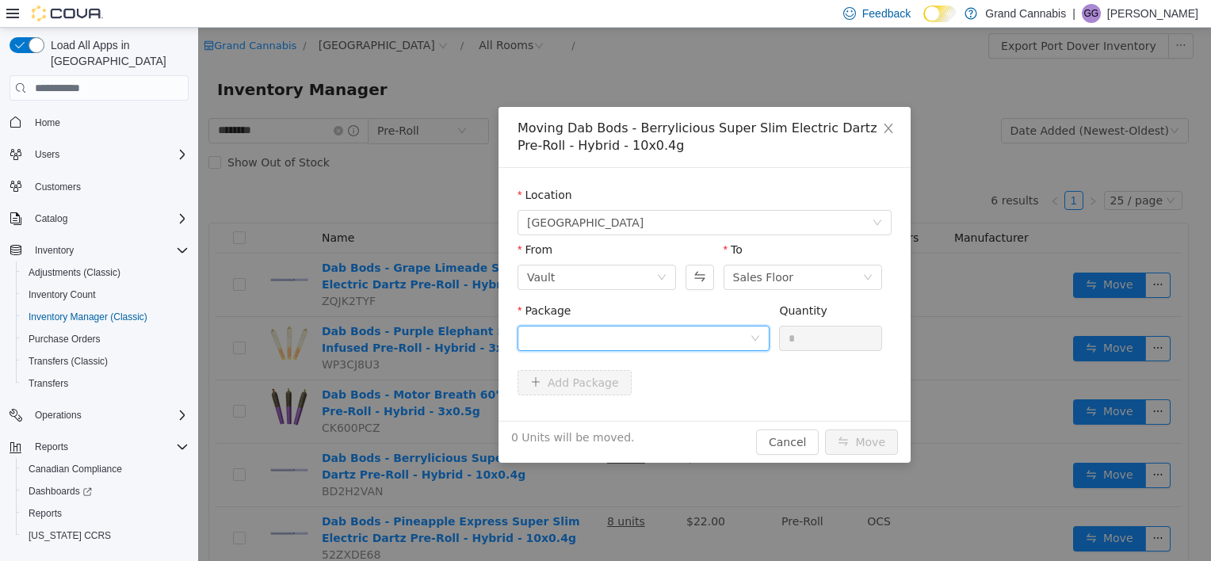
drag, startPoint x: 729, startPoint y: 345, endPoint x: 726, endPoint y: 353, distance: 8.5
click at [601, 345] on div at bounding box center [638, 338] width 223 height 24
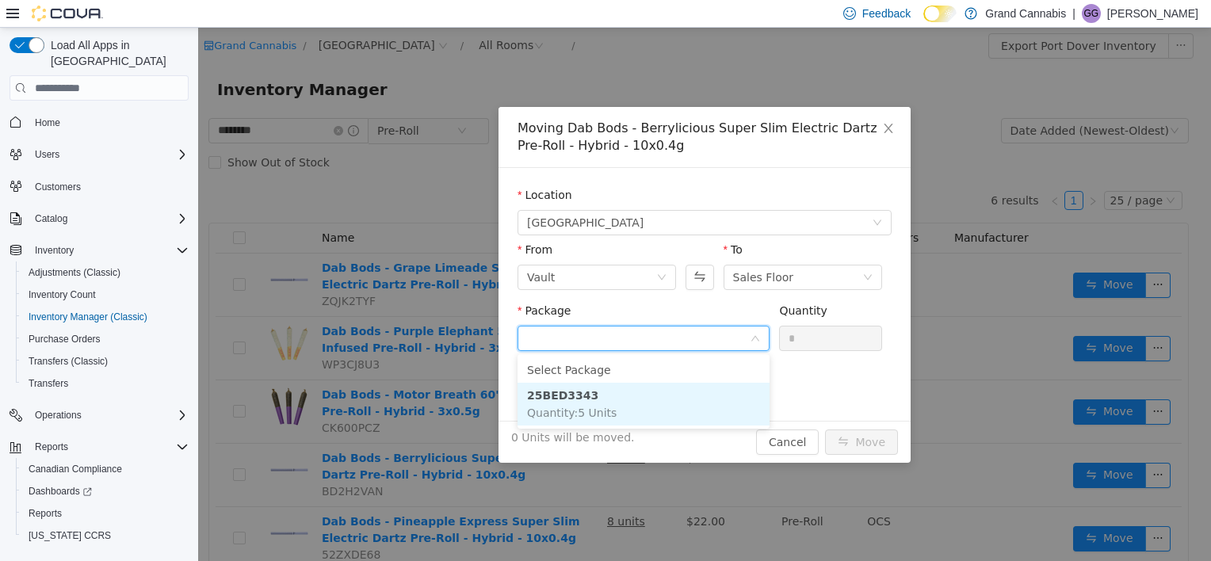
click at [601, 418] on li "25BED3343 Quantity : 5 Units" at bounding box center [643, 404] width 252 height 43
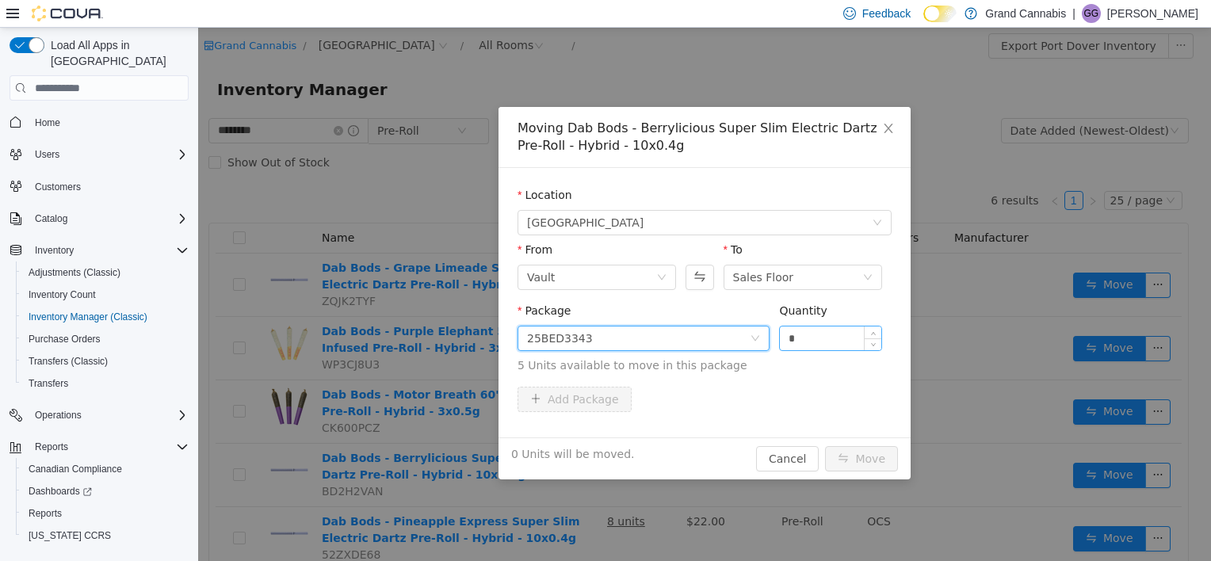
click at [601, 344] on input "*" at bounding box center [830, 338] width 101 height 24
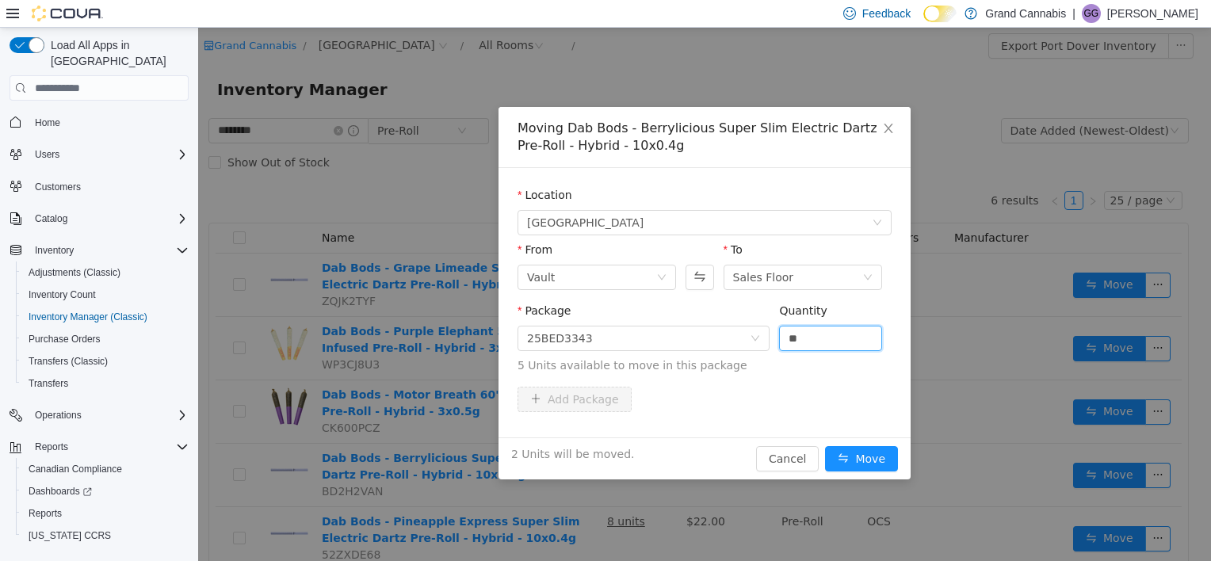
type input "*"
drag, startPoint x: 821, startPoint y: 395, endPoint x: 864, endPoint y: 447, distance: 68.1
click at [601, 397] on div "Add Package" at bounding box center [704, 399] width 374 height 25
click at [601, 462] on button "Move" at bounding box center [861, 458] width 73 height 25
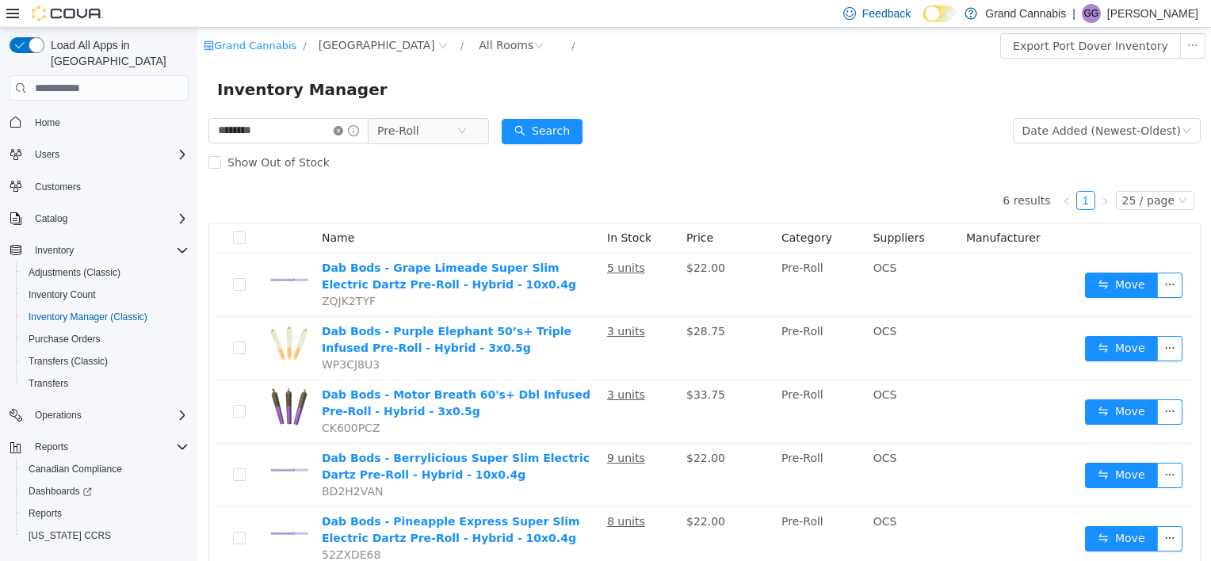
click at [343, 132] on icon "icon: close-circle" at bounding box center [339, 131] width 10 height 10
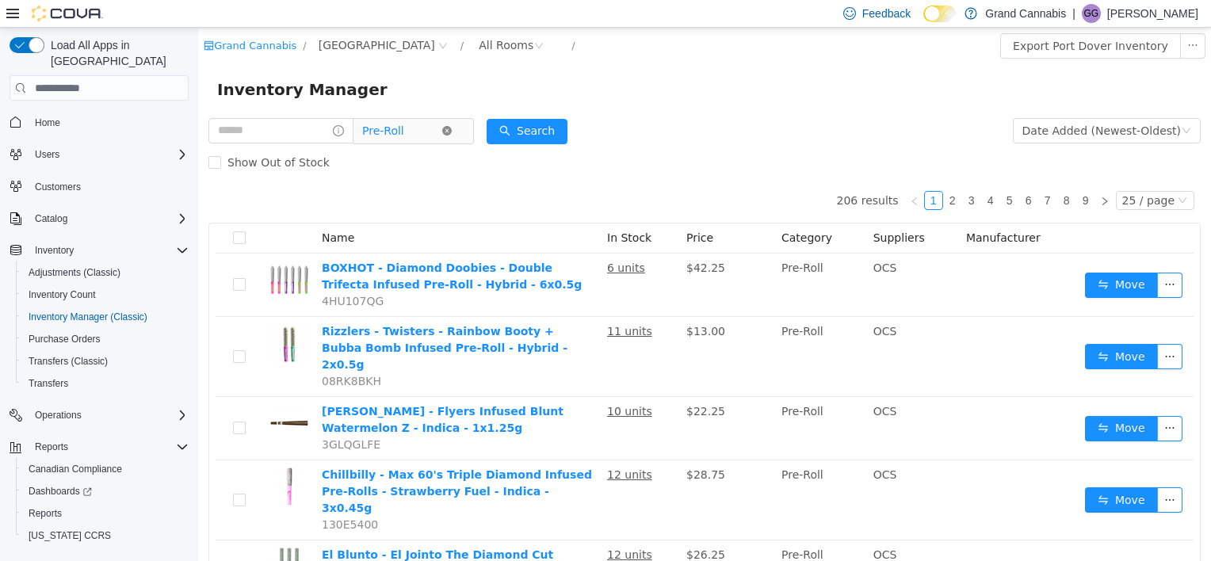
click at [452, 134] on icon "icon: close-circle" at bounding box center [447, 131] width 10 height 10
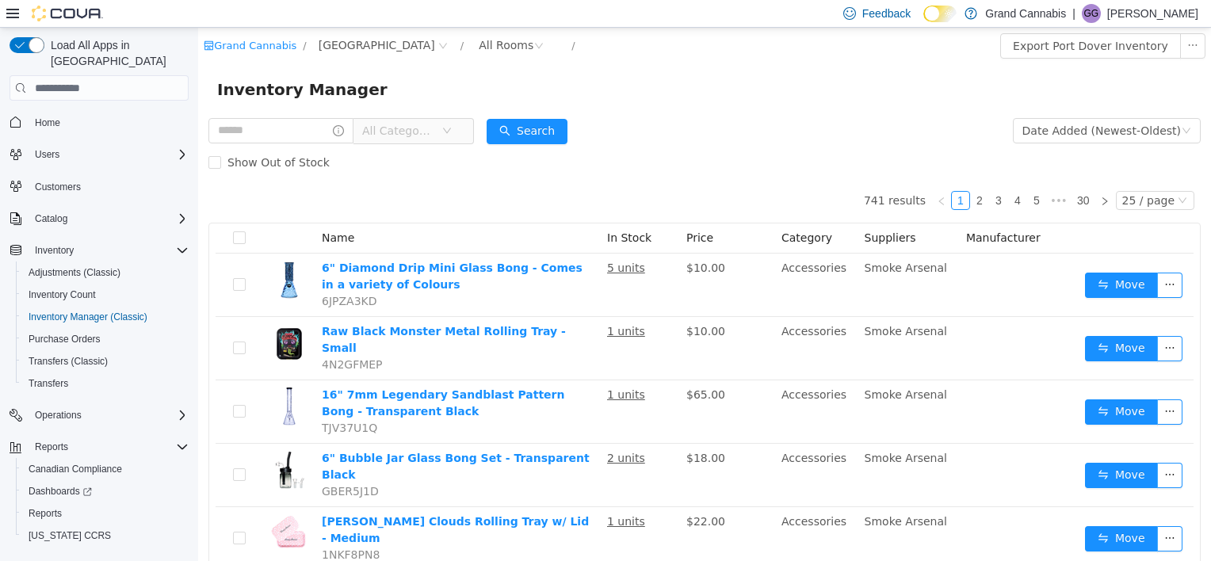
click at [441, 141] on span "All Categories" at bounding box center [401, 131] width 79 height 24
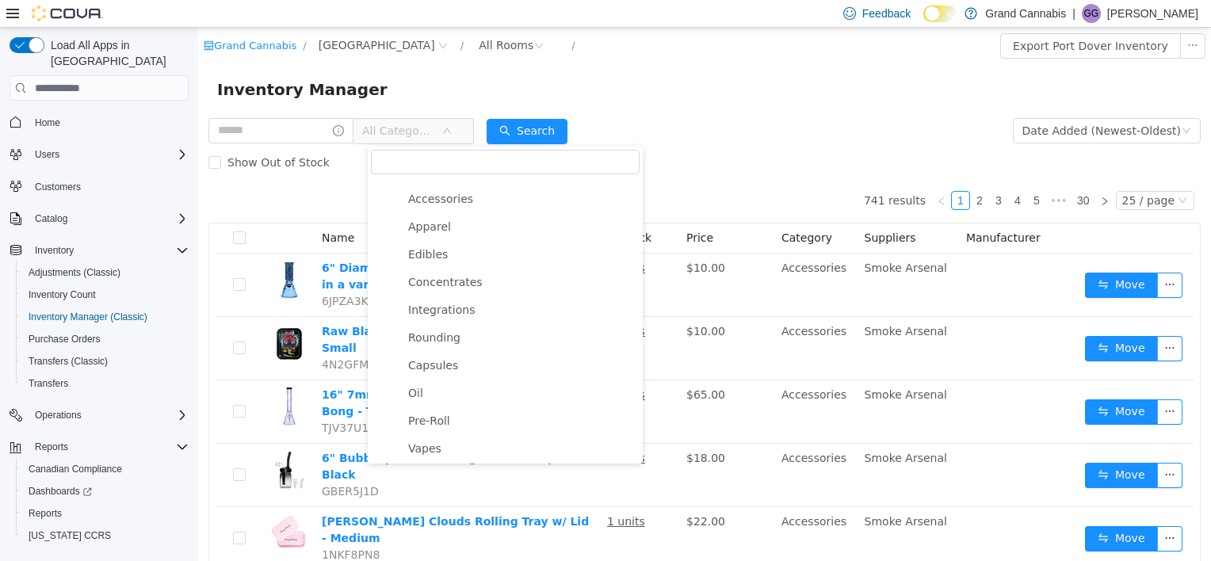
scroll to position [238, 0]
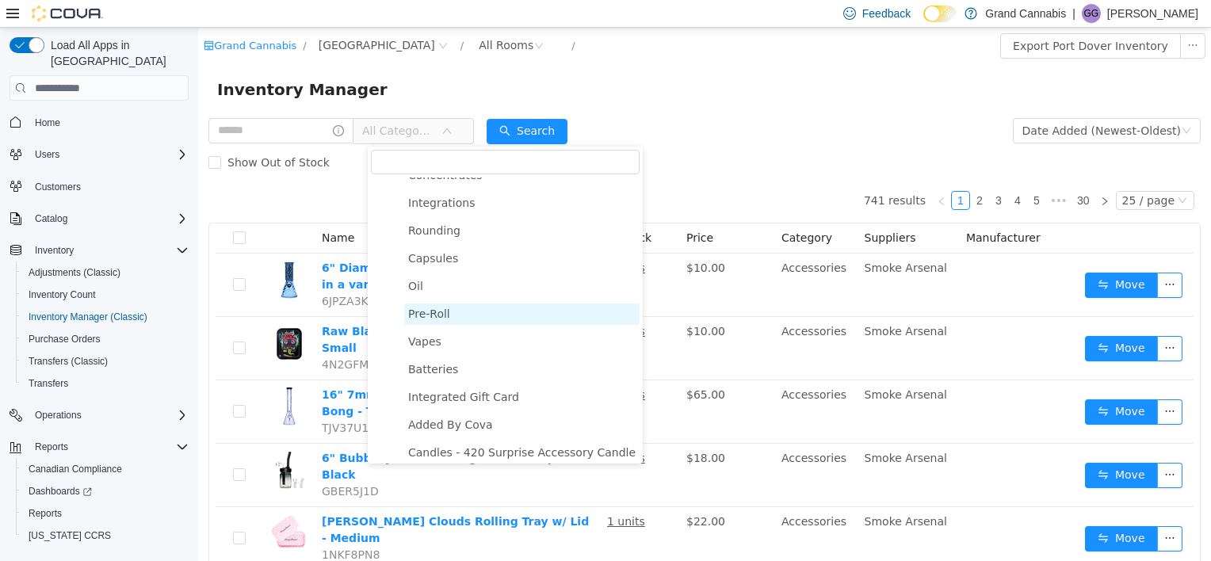
drag, startPoint x: 446, startPoint y: 323, endPoint x: 296, endPoint y: 75, distance: 289.7
click at [446, 320] on span "Pre-Roll" at bounding box center [429, 313] width 42 height 13
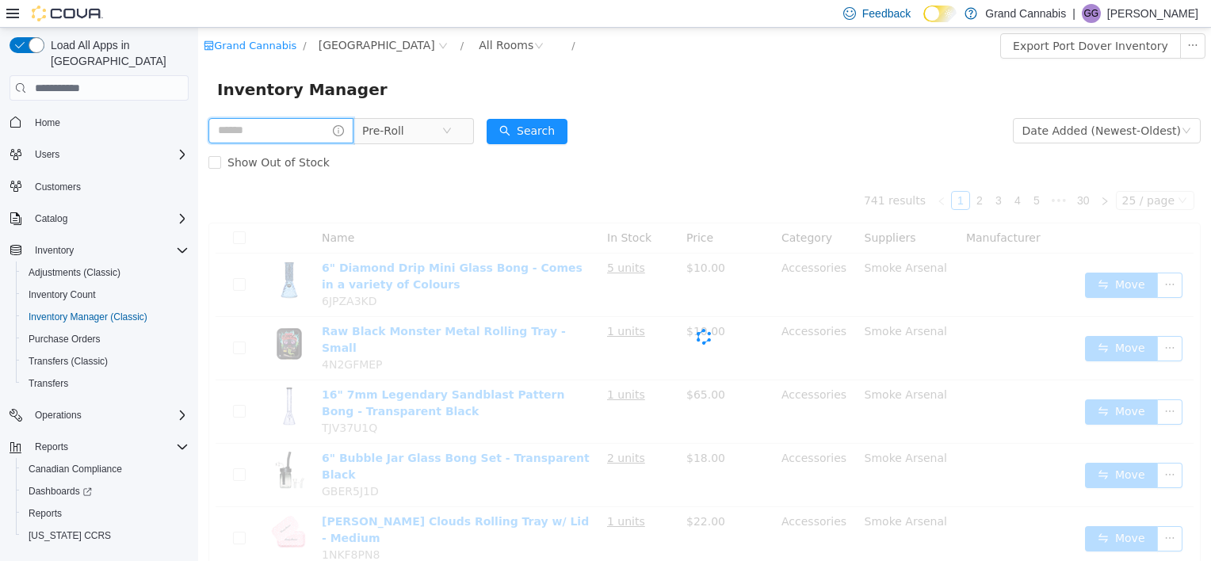
click at [284, 131] on input "text" at bounding box center [280, 130] width 145 height 25
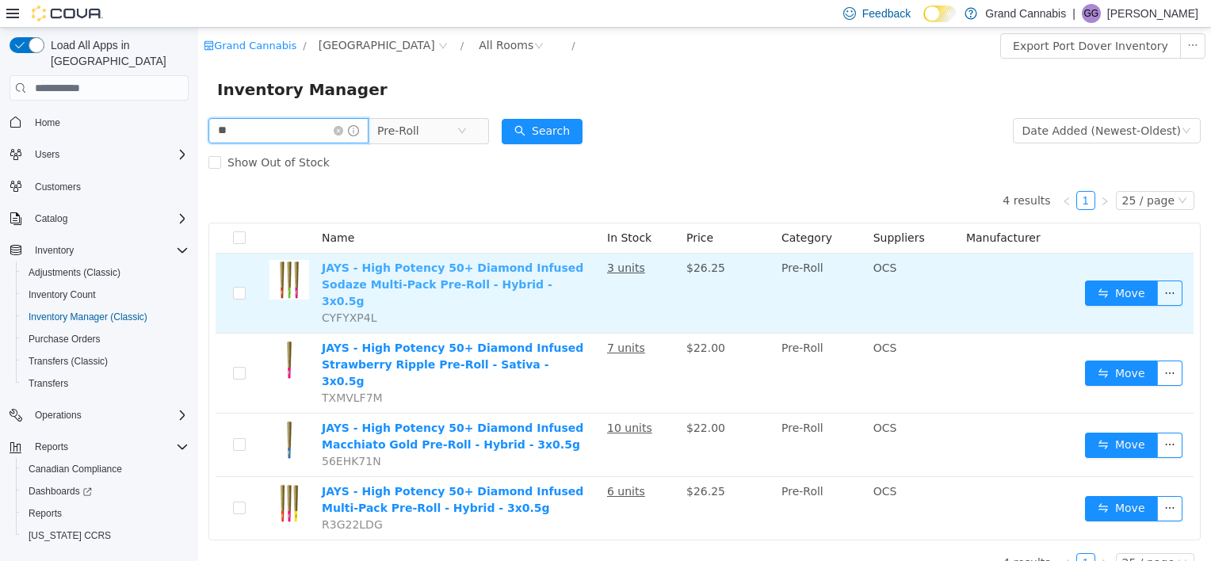
type input "*"
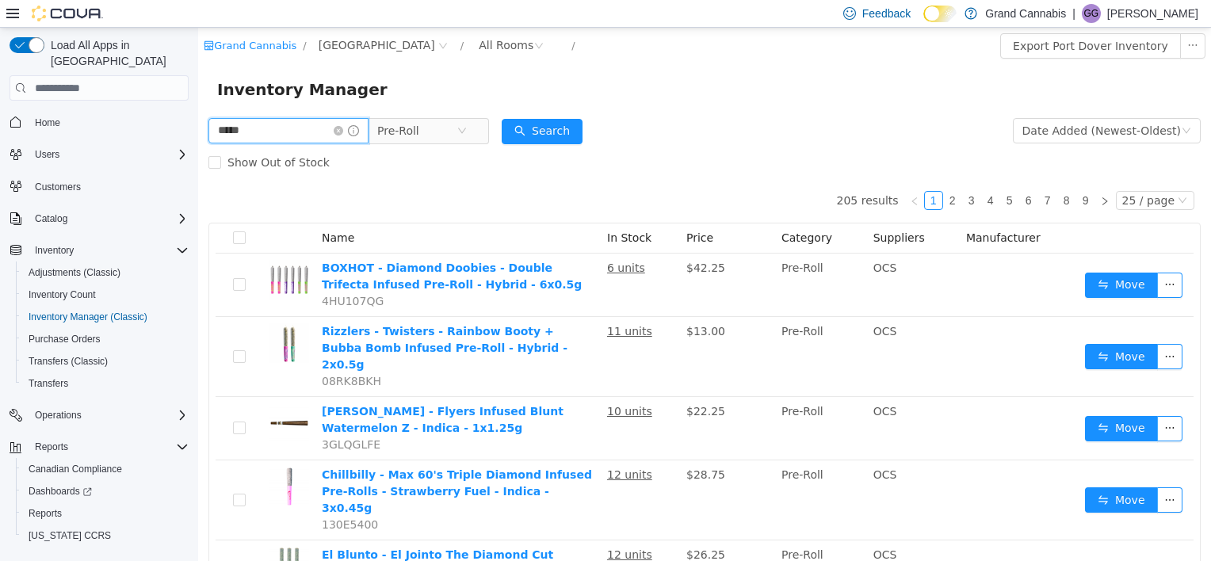
type input "*****"
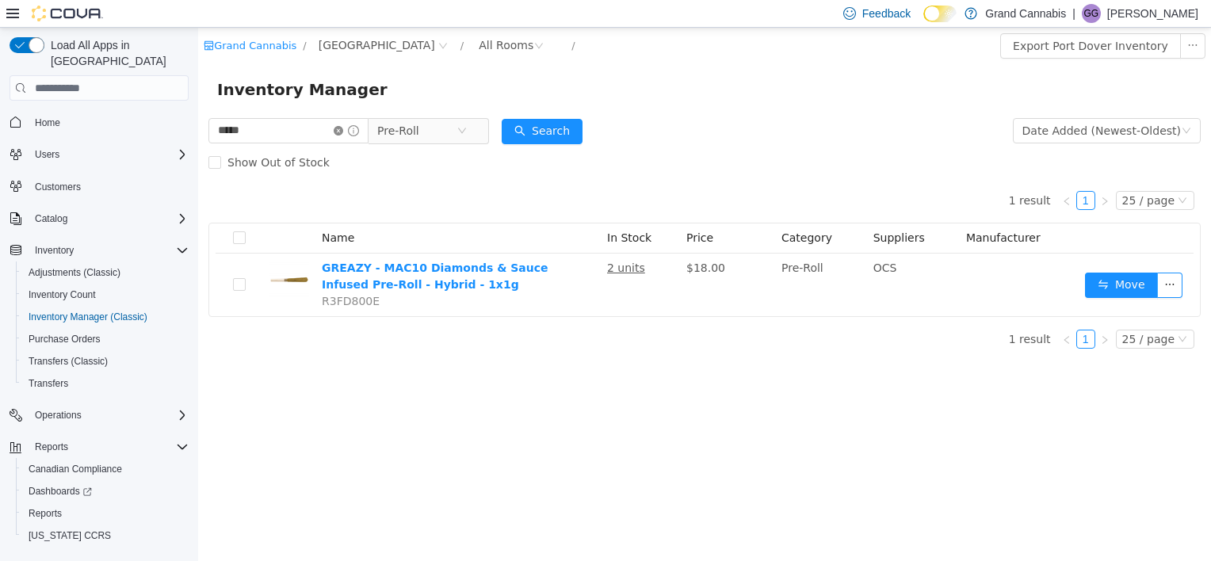
click at [343, 135] on icon "icon: close-circle" at bounding box center [339, 131] width 10 height 10
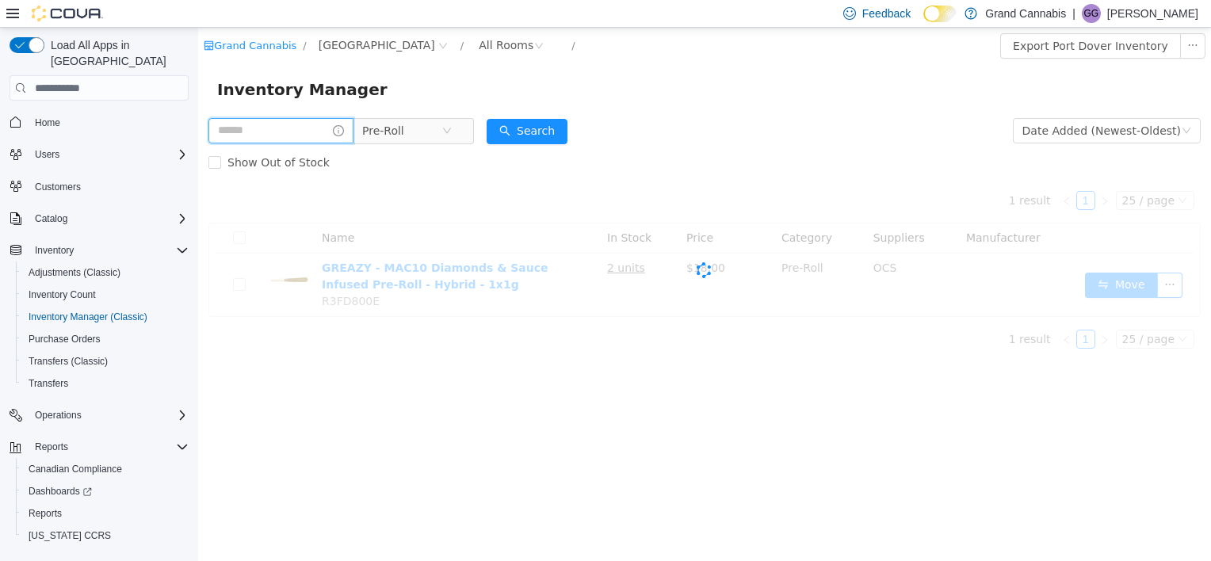
click at [290, 141] on input "text" at bounding box center [280, 130] width 145 height 25
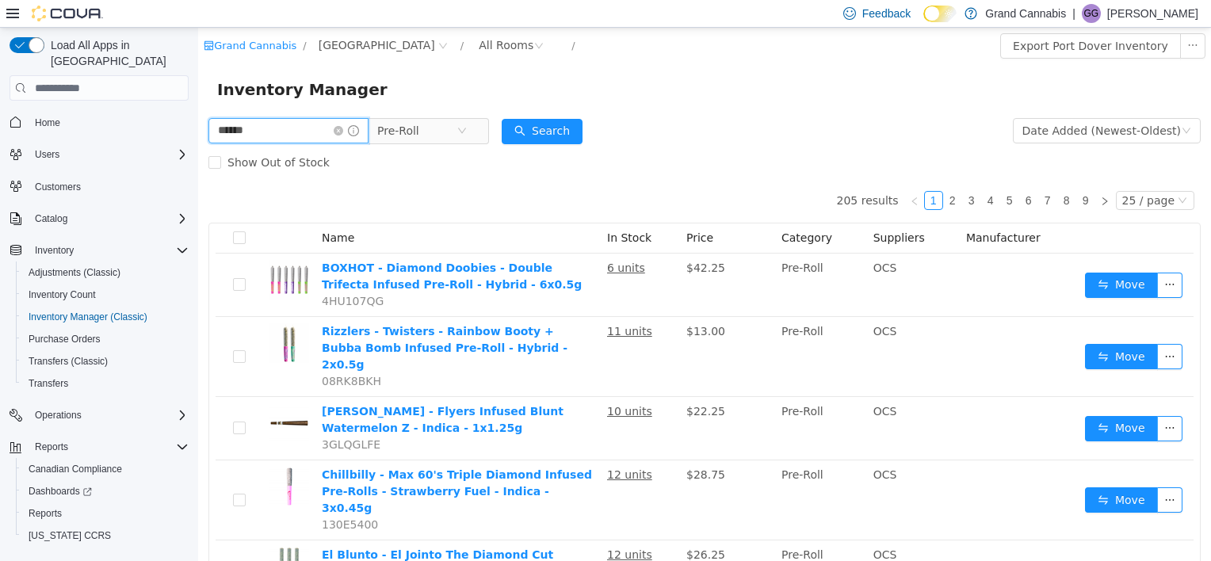
type input "******"
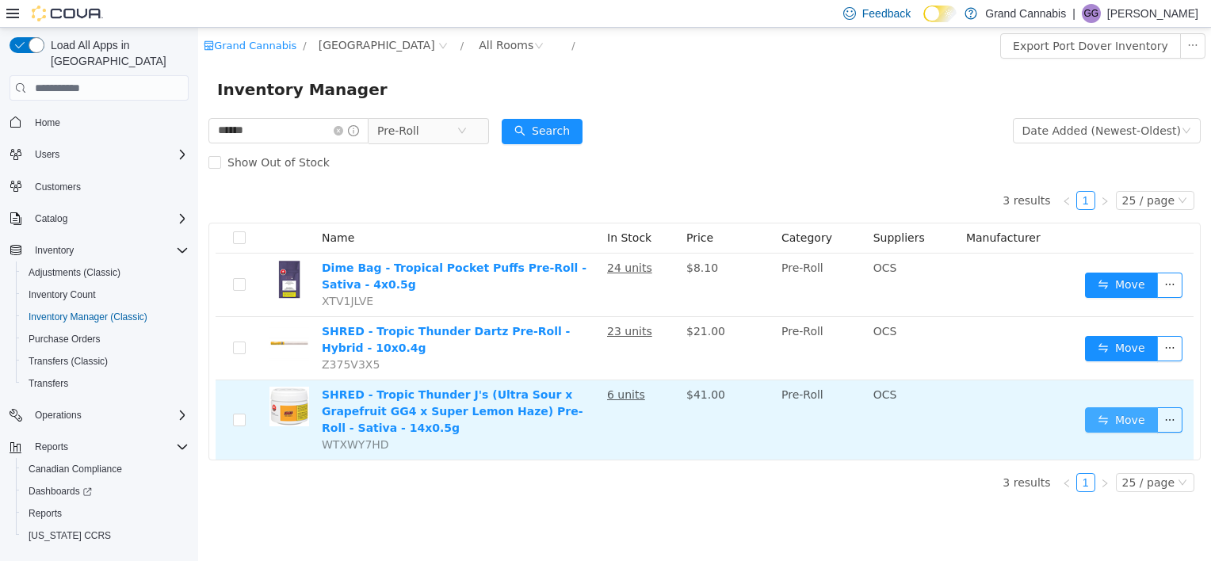
click at [601, 411] on button "Move" at bounding box center [1121, 419] width 73 height 25
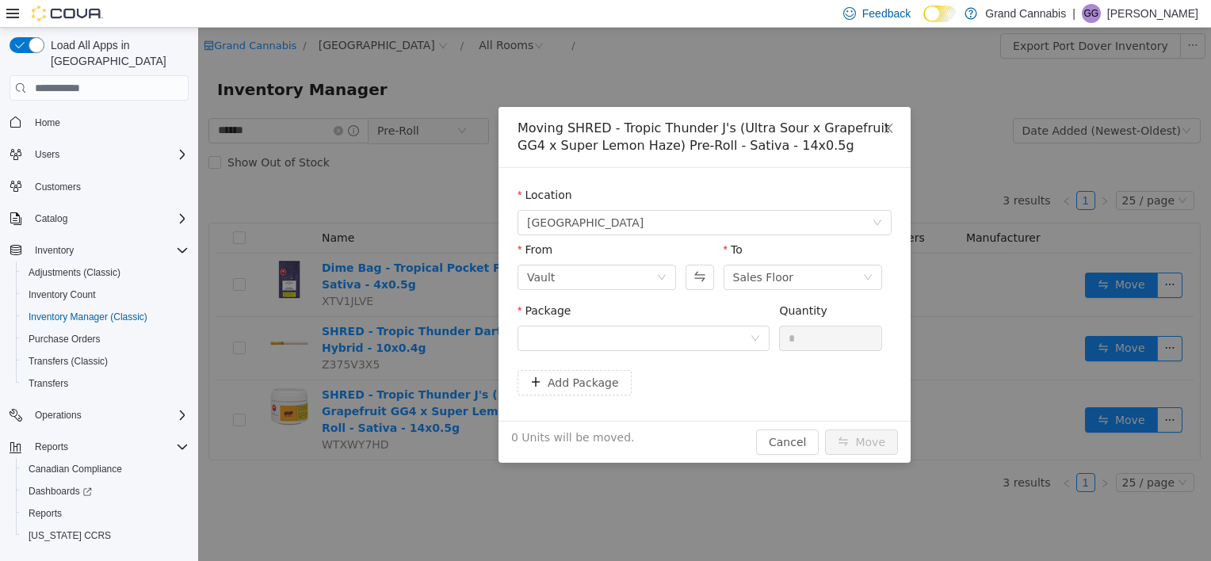
click at [601, 357] on div "Package" at bounding box center [643, 330] width 252 height 55
click at [601, 345] on div at bounding box center [638, 338] width 223 height 24
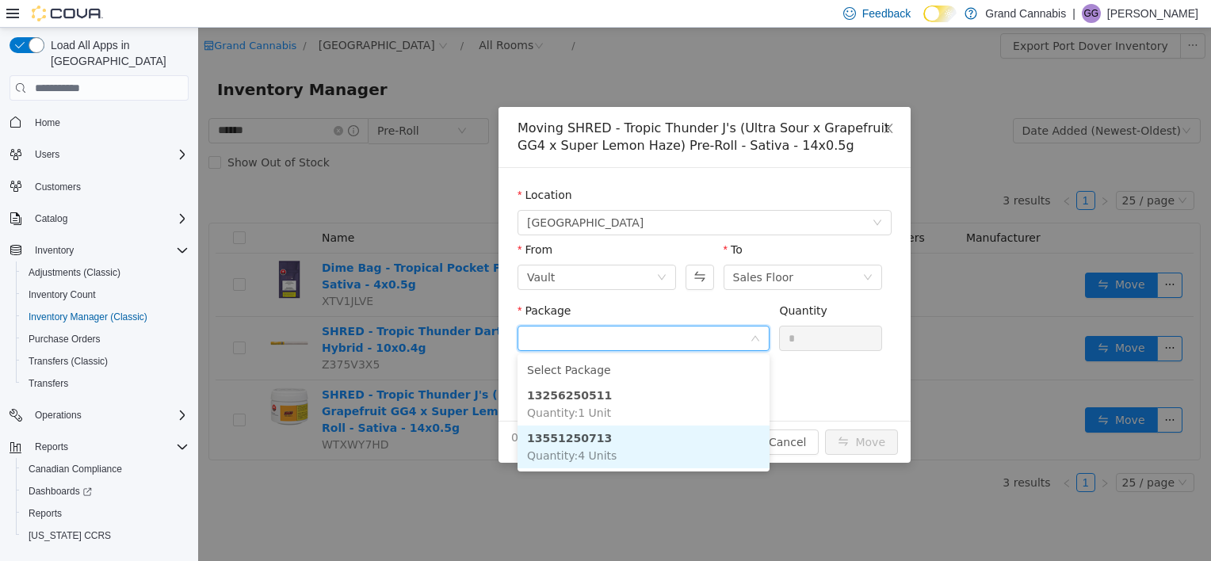
click at [601, 445] on li "13551250713 Quantity : 4 Units" at bounding box center [643, 447] width 252 height 43
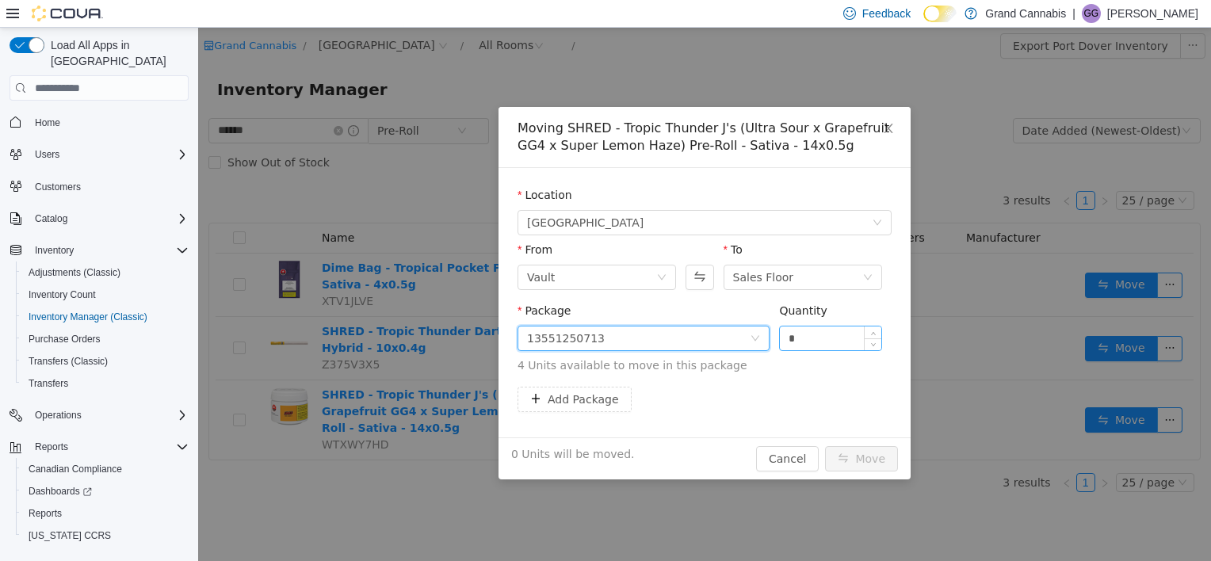
click at [601, 341] on input "*" at bounding box center [830, 338] width 101 height 24
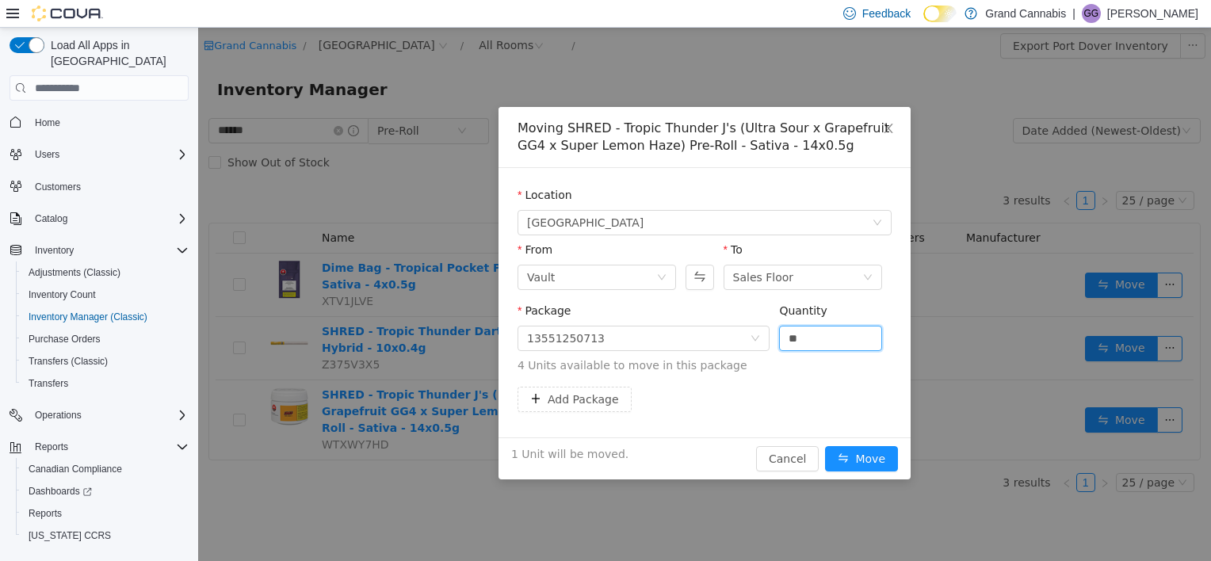
type input "*"
click at [601, 420] on div "Location [GEOGRAPHIC_DATA] From [GEOGRAPHIC_DATA] To Sales Floor Package 135512…" at bounding box center [704, 302] width 412 height 269
click at [601, 452] on button "Move" at bounding box center [861, 458] width 73 height 25
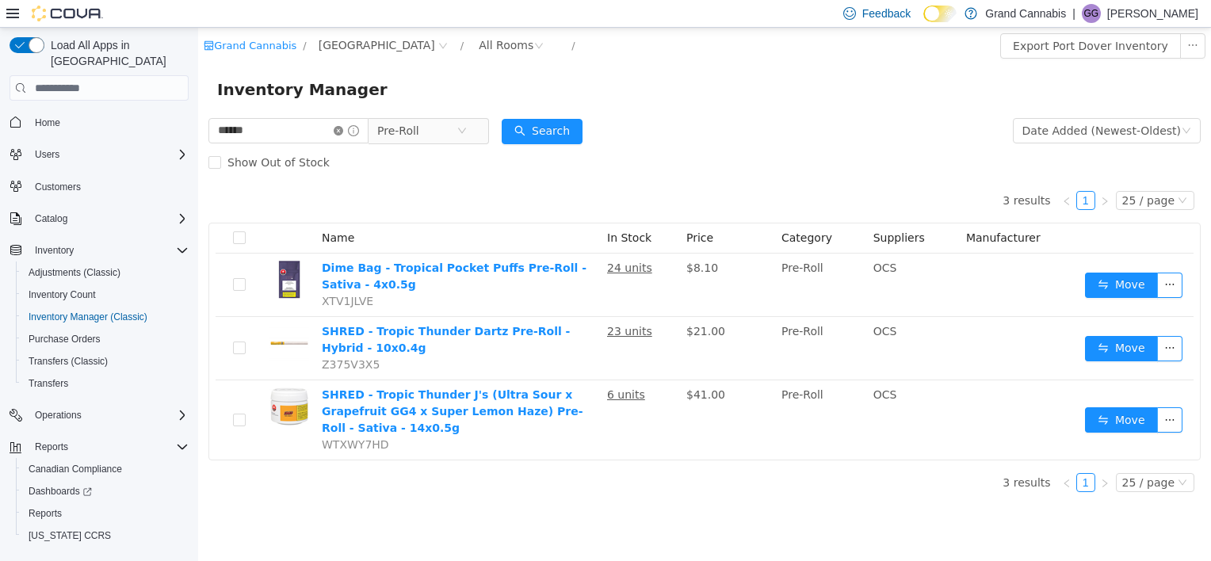
click at [343, 132] on icon "icon: close-circle" at bounding box center [339, 131] width 10 height 10
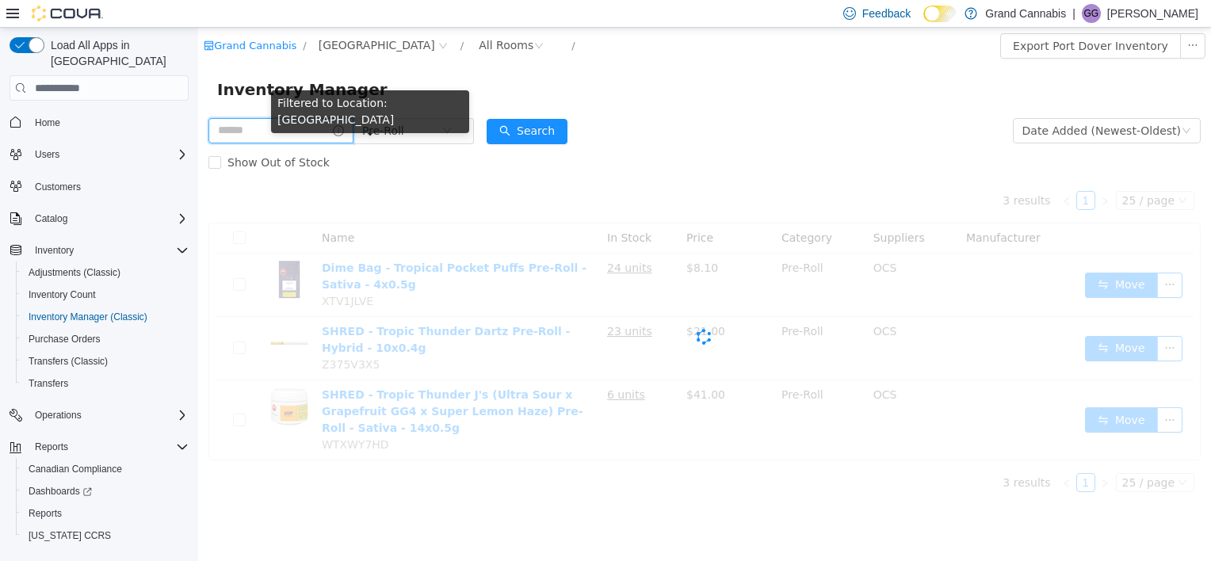
click at [320, 132] on input "text" at bounding box center [280, 130] width 145 height 25
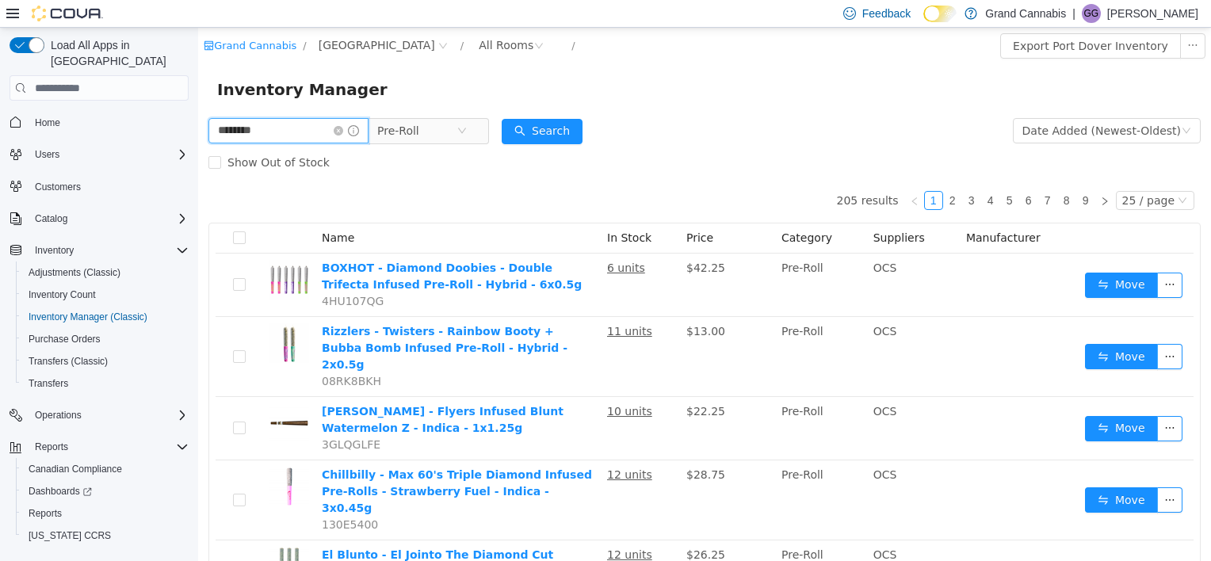
type input "********"
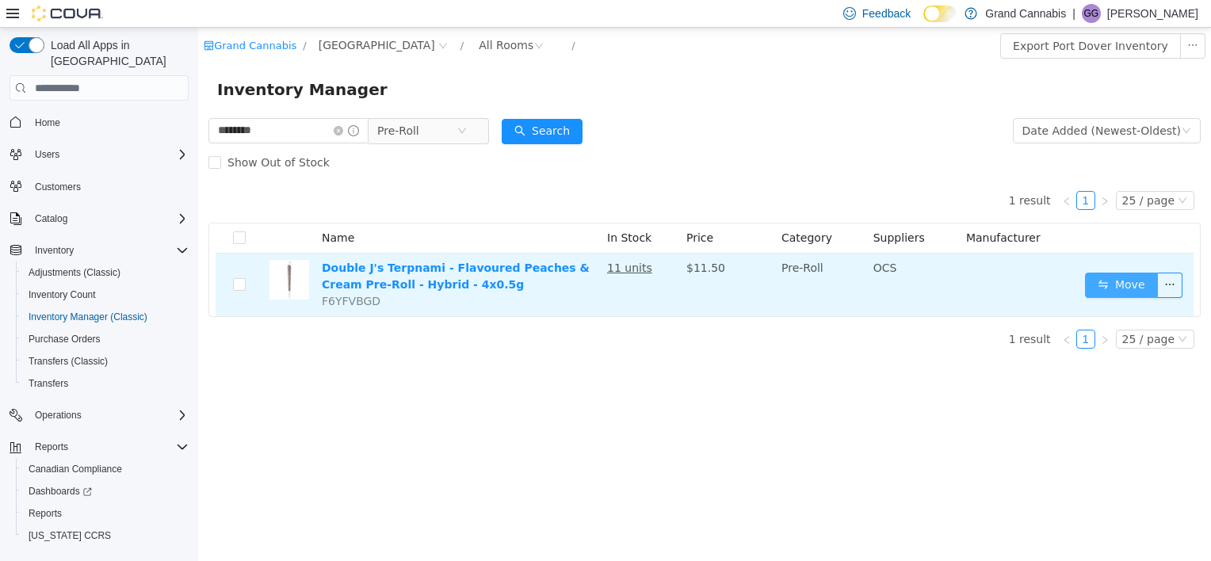
click at [601, 291] on button "Move" at bounding box center [1121, 285] width 73 height 25
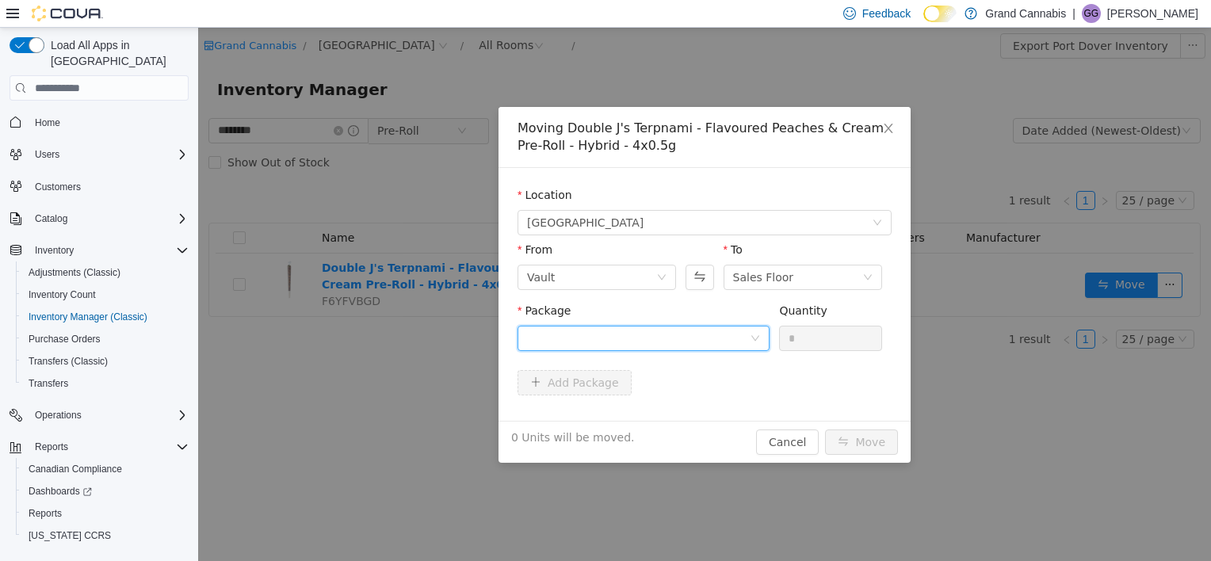
click at [601, 342] on div at bounding box center [638, 338] width 223 height 24
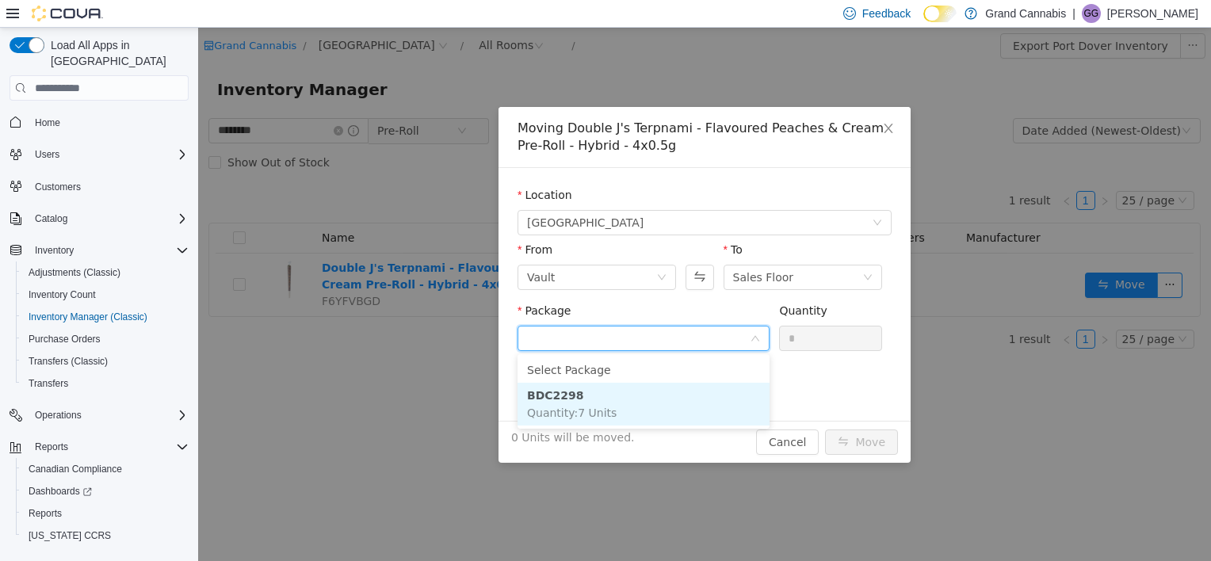
click at [601, 399] on li "BDC2298 Quantity : 7 Units" at bounding box center [643, 404] width 252 height 43
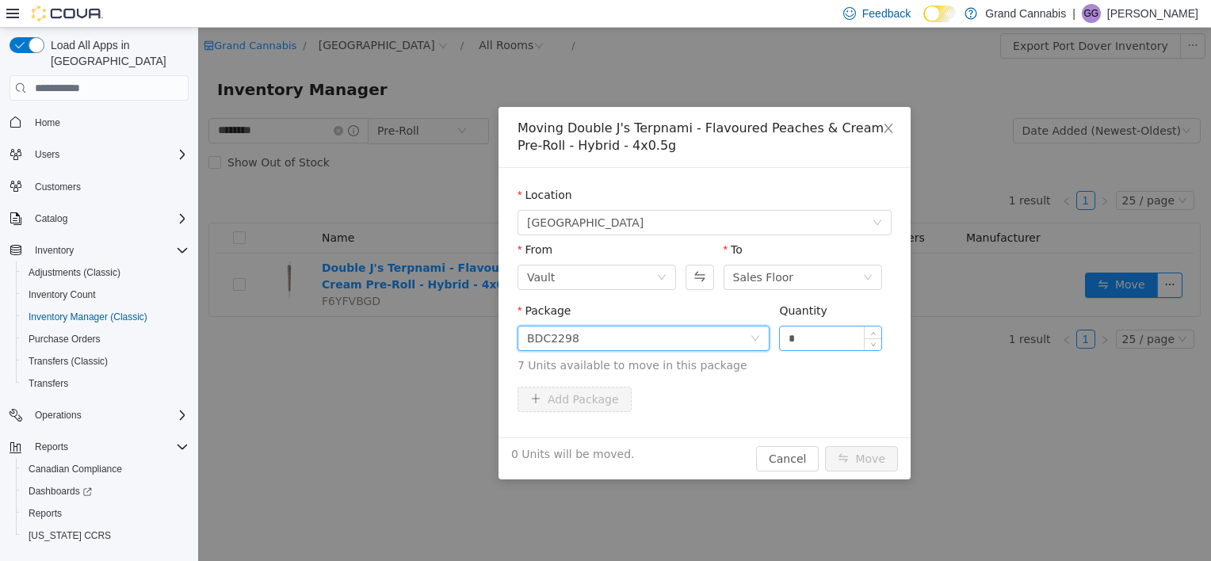
click at [601, 340] on input "*" at bounding box center [830, 338] width 101 height 24
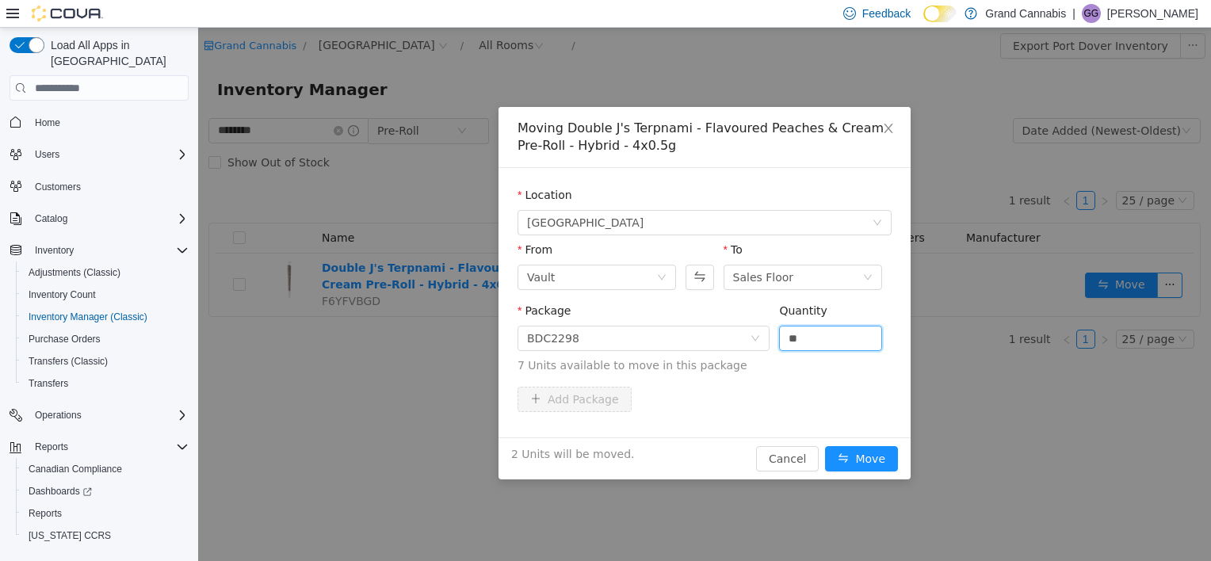
type input "*"
click at [601, 385] on div "Package BDC2298 Quantity * 7 Units available to move in this package" at bounding box center [704, 345] width 374 height 84
click at [601, 461] on button "Move" at bounding box center [861, 458] width 73 height 25
